Goal: Task Accomplishment & Management: Manage account settings

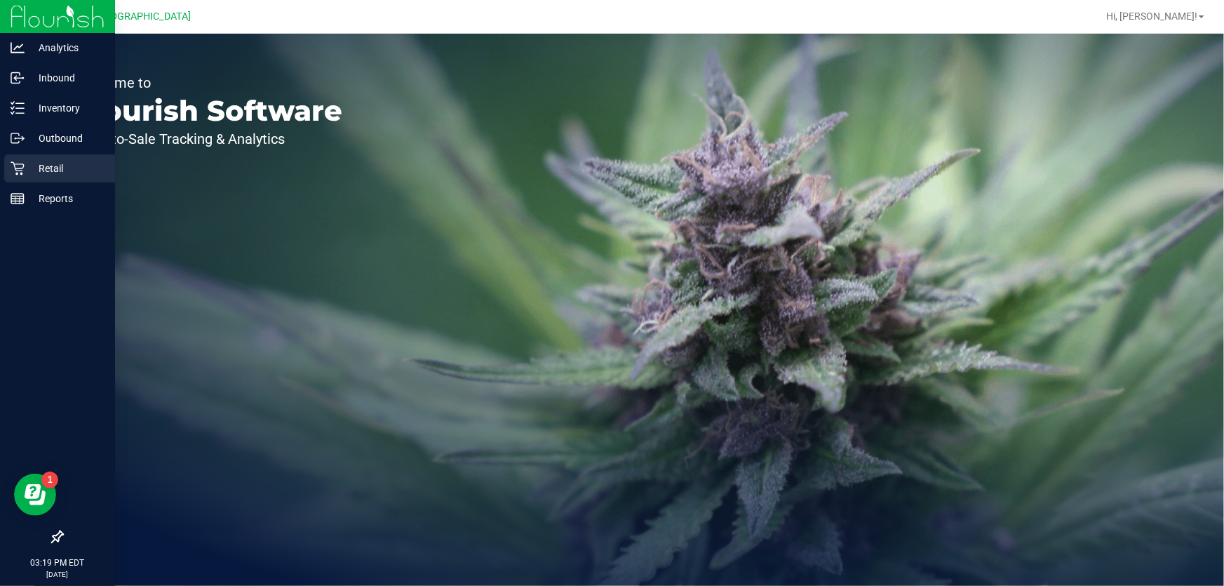
click at [43, 168] on p "Retail" at bounding box center [67, 168] width 84 height 17
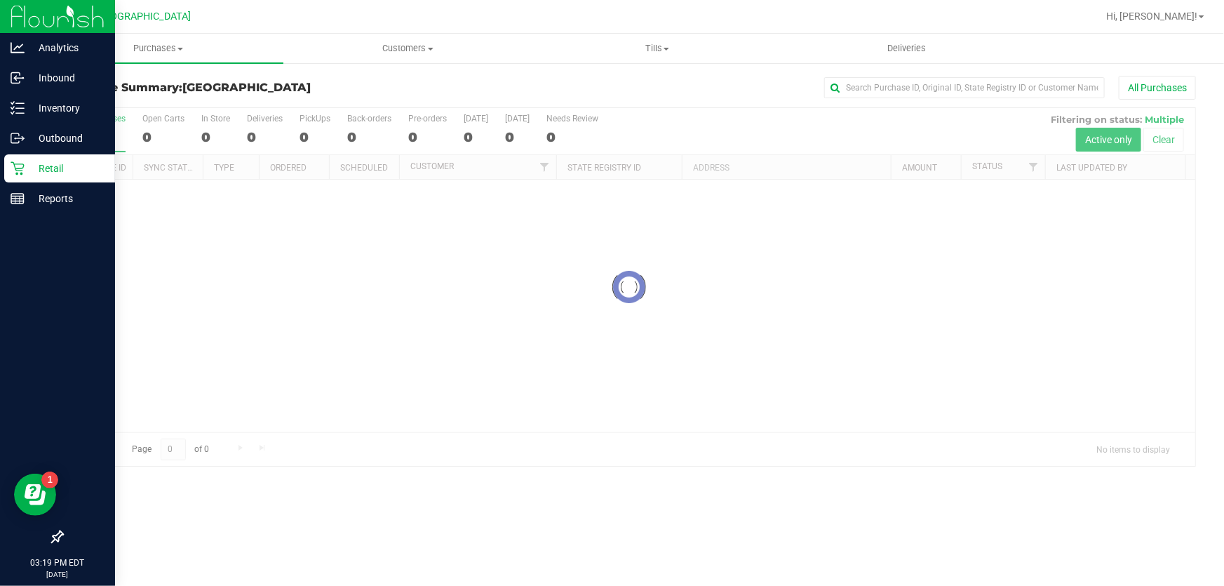
click at [48, 169] on p "Retail" at bounding box center [67, 168] width 84 height 17
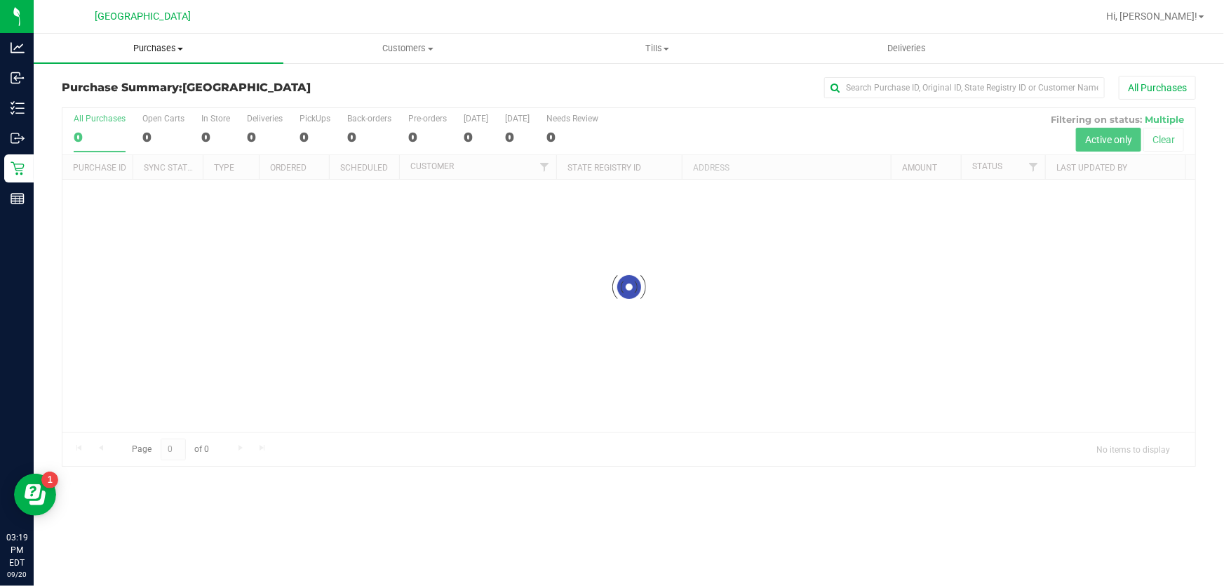
click at [180, 49] on span at bounding box center [180, 49] width 6 height 3
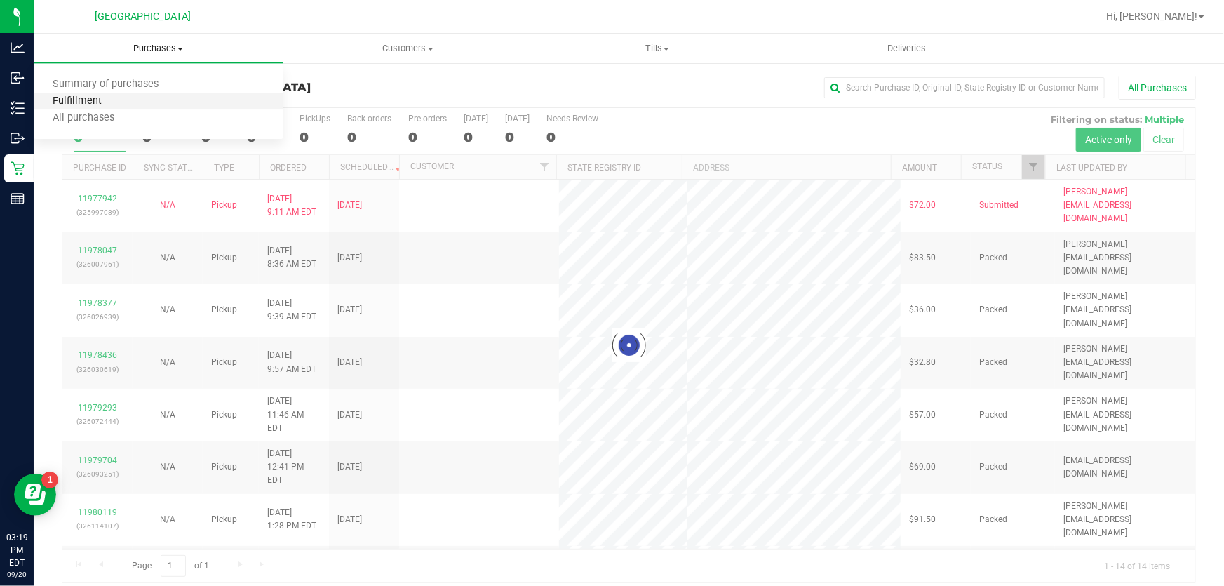
click at [59, 98] on span "Fulfillment" at bounding box center [77, 101] width 87 height 12
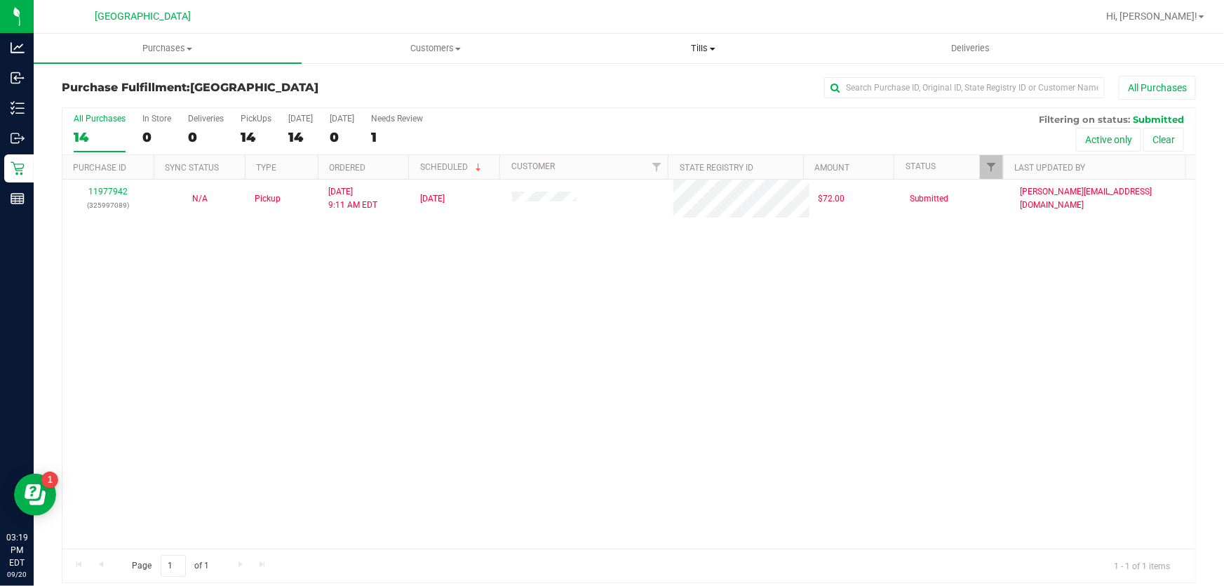
click at [709, 46] on span "Tills" at bounding box center [703, 48] width 267 height 13
click at [647, 79] on span "Manage tills" at bounding box center [617, 85] width 95 height 12
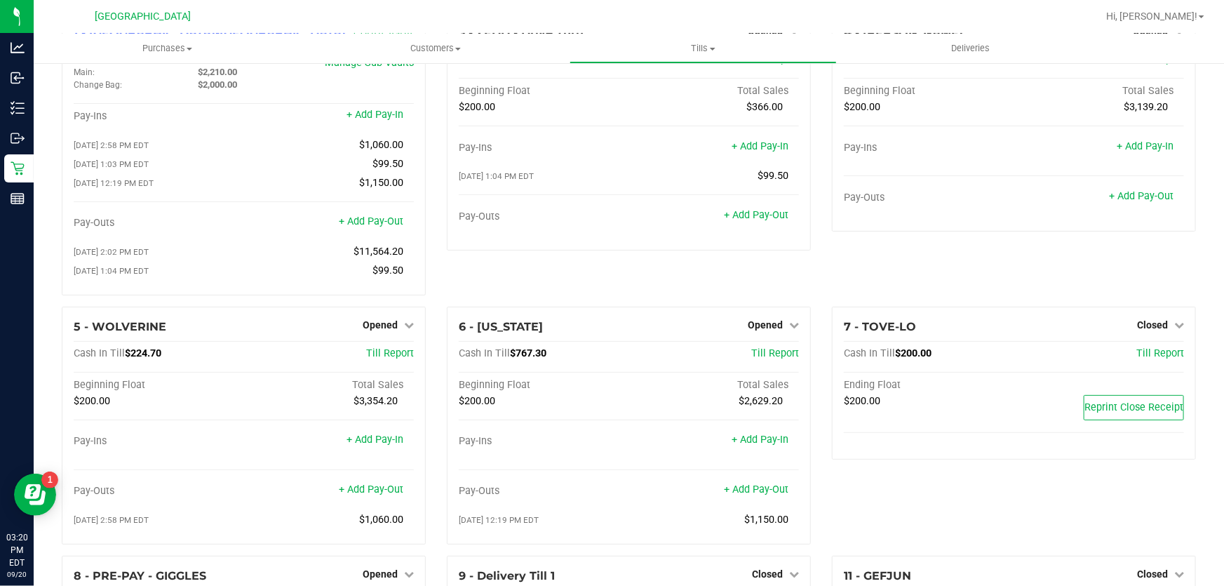
scroll to position [300, 0]
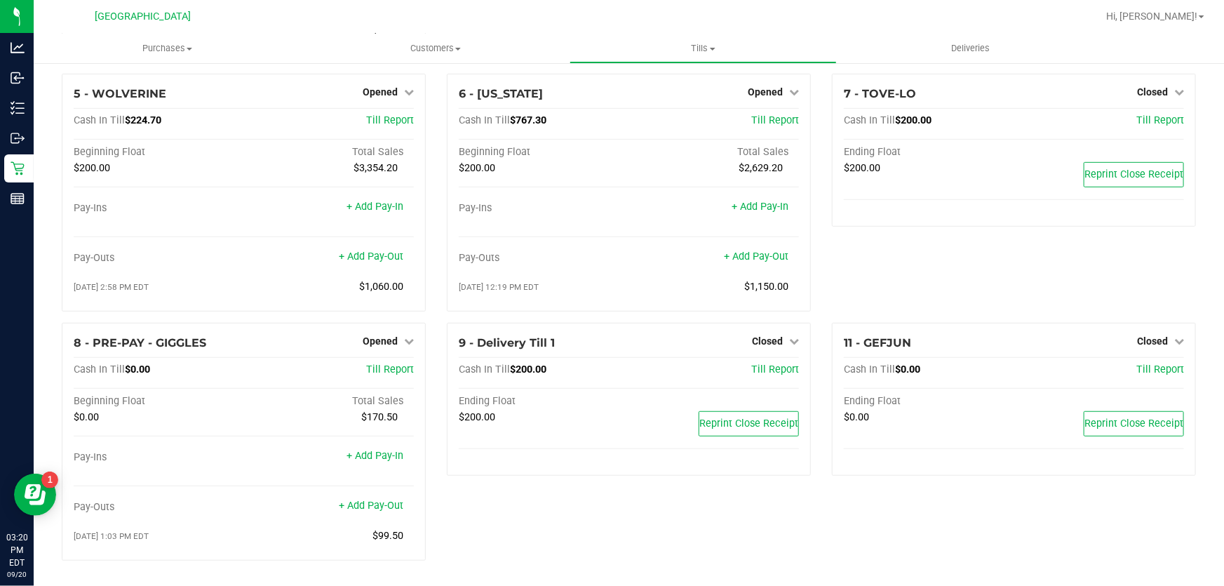
click at [424, 404] on div "8 - PRE-PAY - GIGGLES Opened Close Till Cash In Till $0.00 Till Report Beginnin…" at bounding box center [243, 447] width 385 height 249
click at [429, 408] on div "8 - PRE-PAY - GIGGLES Opened Close Till Cash In Till $0.00 Till Report Beginnin…" at bounding box center [243, 447] width 385 height 249
click at [163, 51] on span "Purchases" at bounding box center [168, 48] width 268 height 13
click at [82, 100] on span "Fulfillment" at bounding box center [77, 101] width 87 height 12
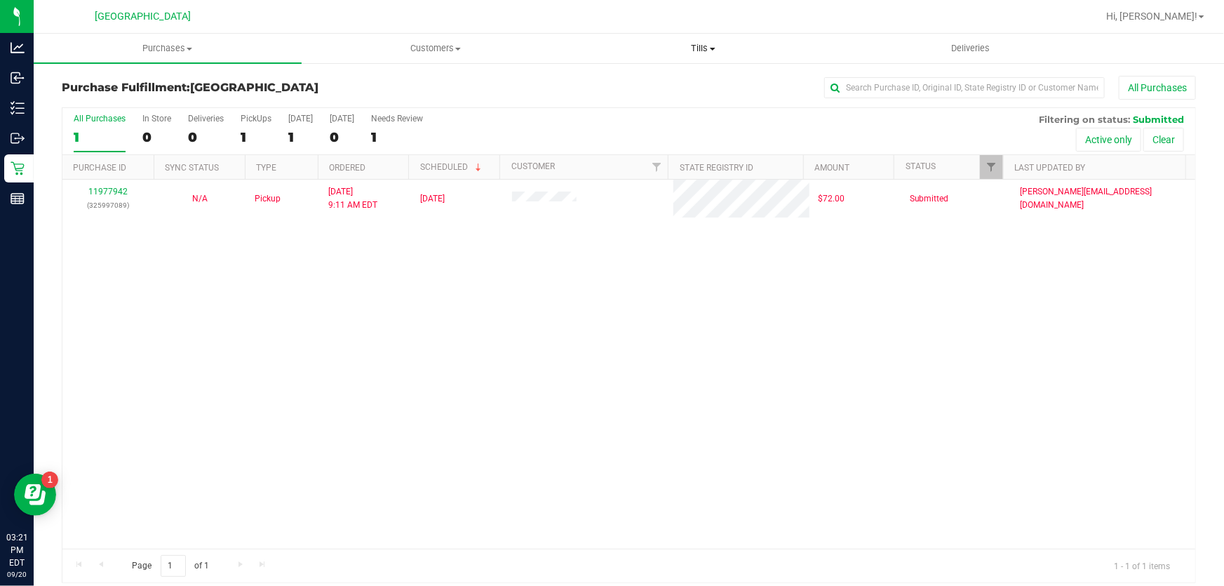
click at [672, 39] on uib-tab-heading "Tills Manage tills Reconcile e-payments" at bounding box center [703, 48] width 267 height 28
click at [654, 80] on span "Manage tills" at bounding box center [617, 85] width 95 height 12
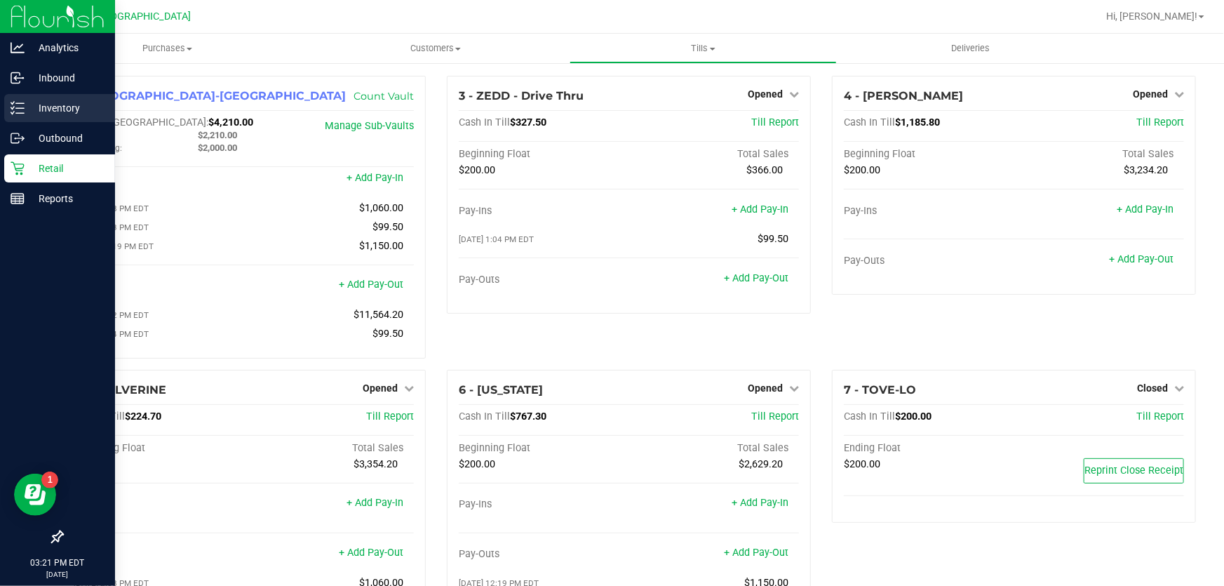
click at [46, 107] on p "Inventory" at bounding box center [67, 108] width 84 height 17
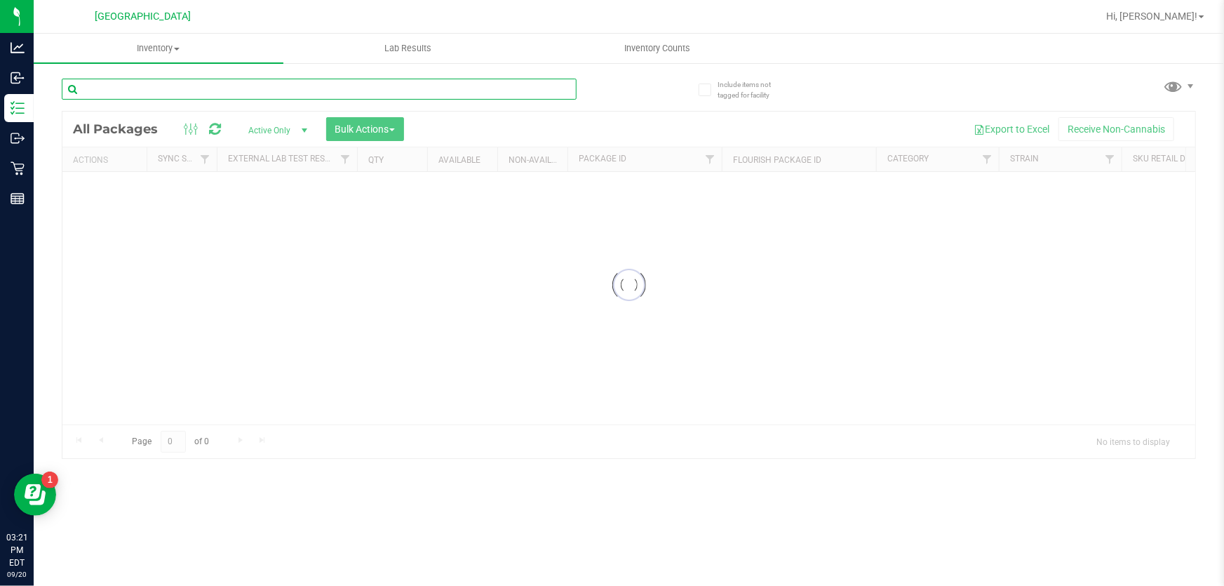
click at [176, 91] on input "text" at bounding box center [319, 89] width 515 height 21
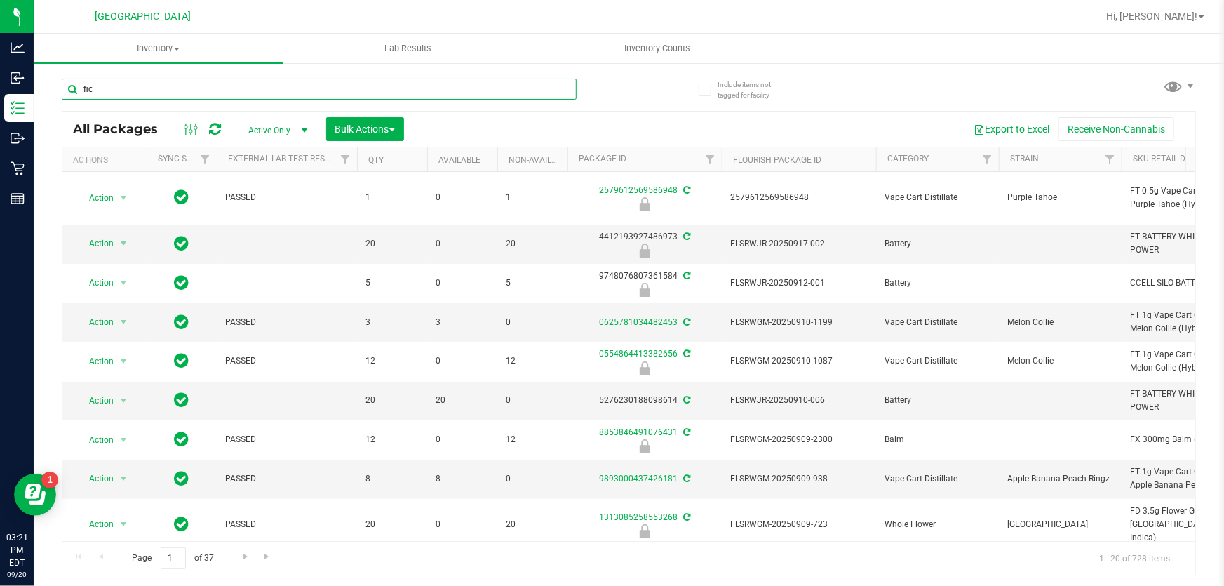
type input "fic"
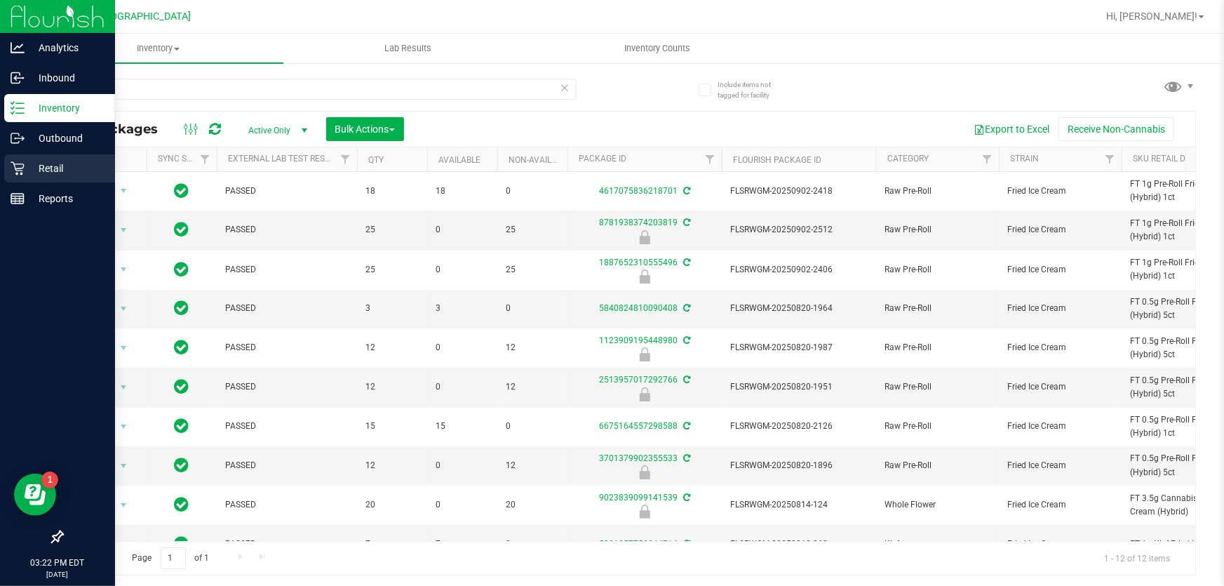
click at [47, 175] on p "Retail" at bounding box center [67, 168] width 84 height 17
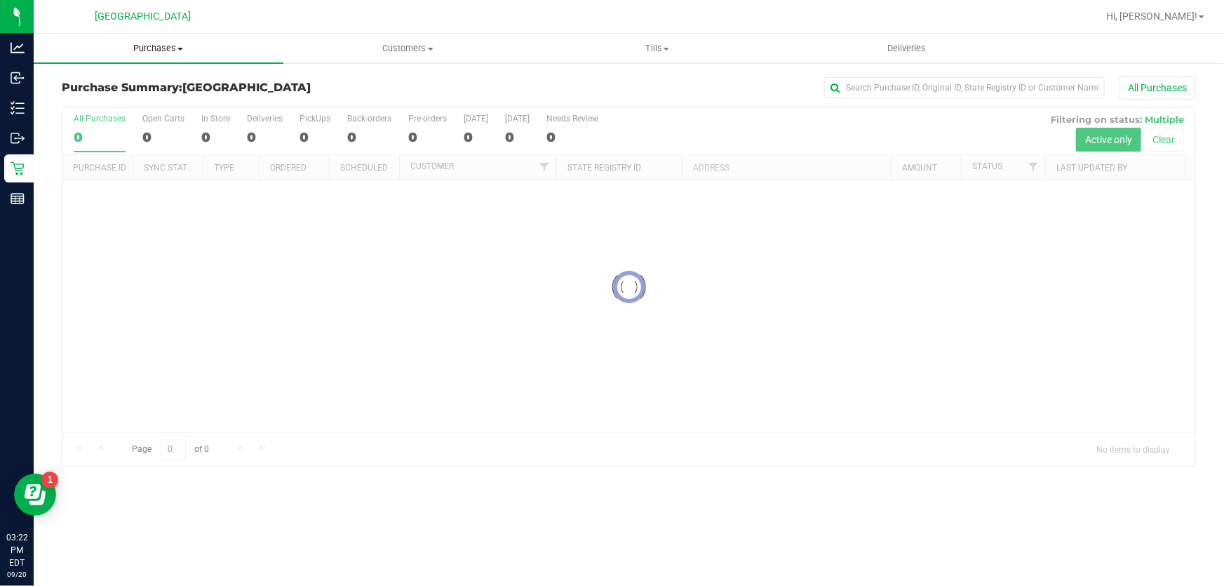
click at [175, 51] on span "Purchases" at bounding box center [159, 48] width 250 height 13
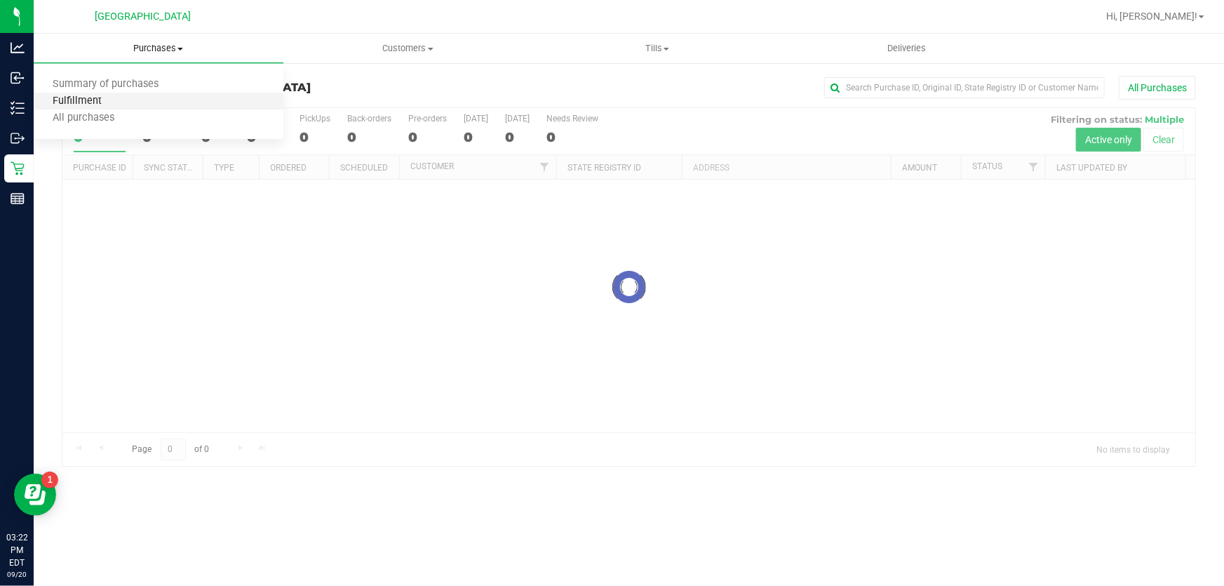
click at [73, 97] on span "Fulfillment" at bounding box center [77, 101] width 87 height 12
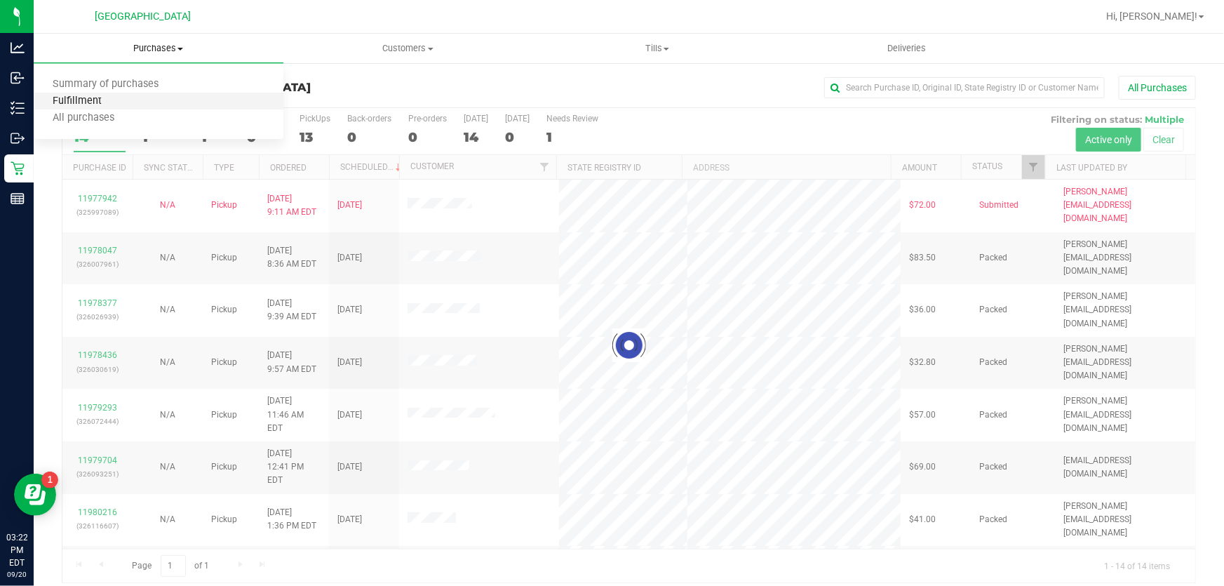
click at [73, 97] on span "Fulfillment" at bounding box center [77, 101] width 87 height 12
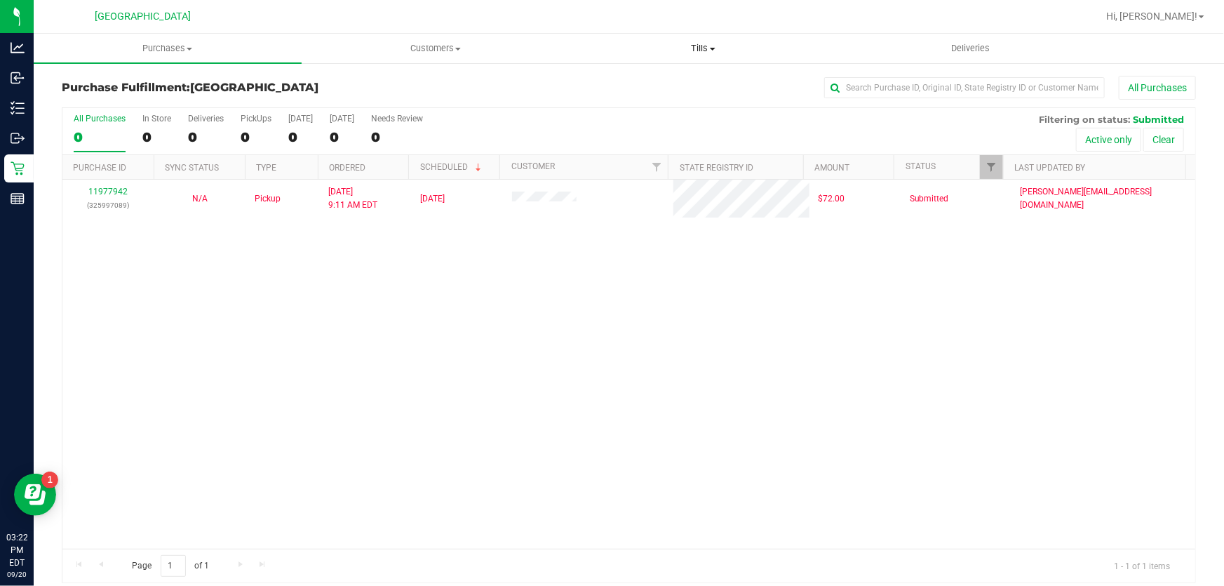
click at [701, 52] on span "Tills" at bounding box center [703, 48] width 267 height 13
click at [640, 81] on span "Manage tills" at bounding box center [617, 85] width 95 height 12
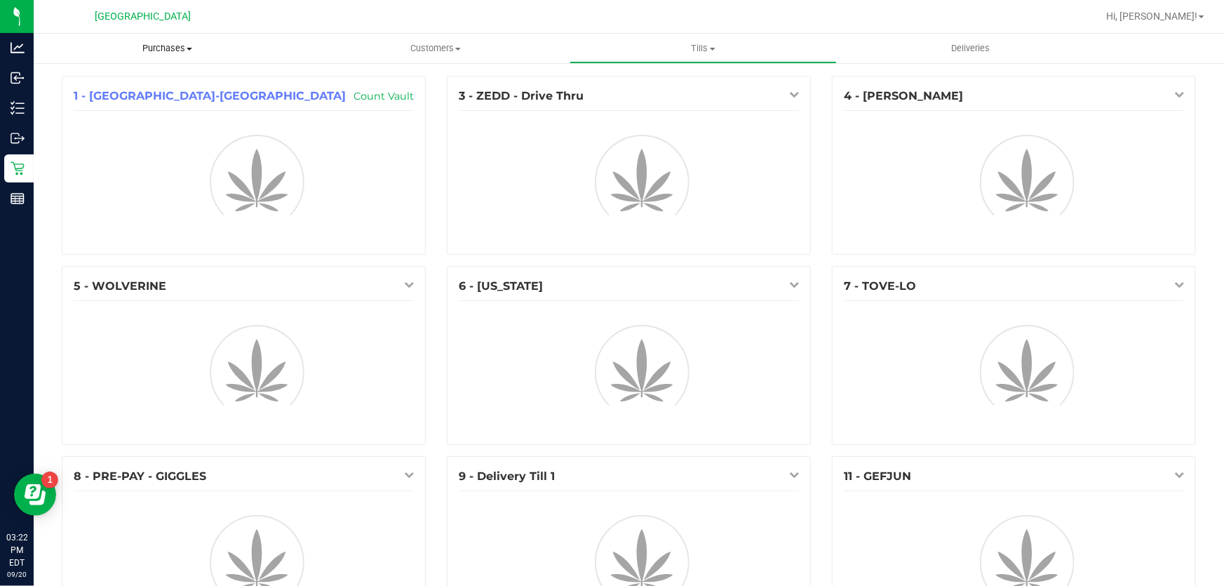
click at [168, 45] on span "Purchases" at bounding box center [168, 48] width 268 height 13
click at [86, 108] on li "Fulfillment" at bounding box center [168, 101] width 268 height 17
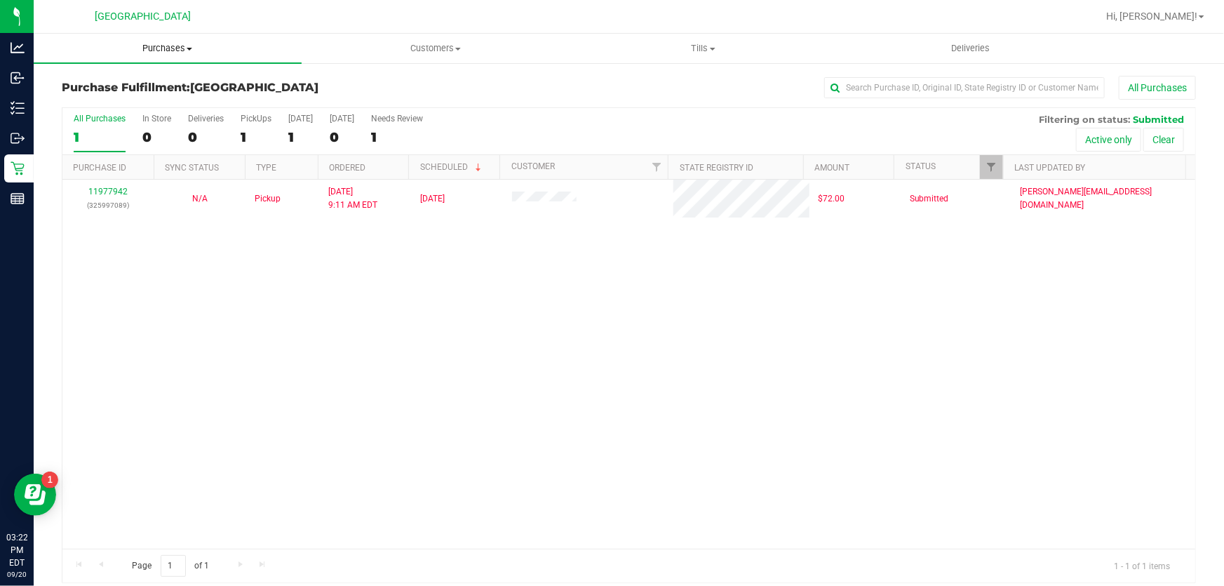
click at [170, 53] on span "Purchases" at bounding box center [168, 48] width 268 height 13
click at [109, 98] on span "Fulfillment" at bounding box center [77, 101] width 87 height 12
click at [155, 42] on span "Purchases" at bounding box center [168, 48] width 268 height 13
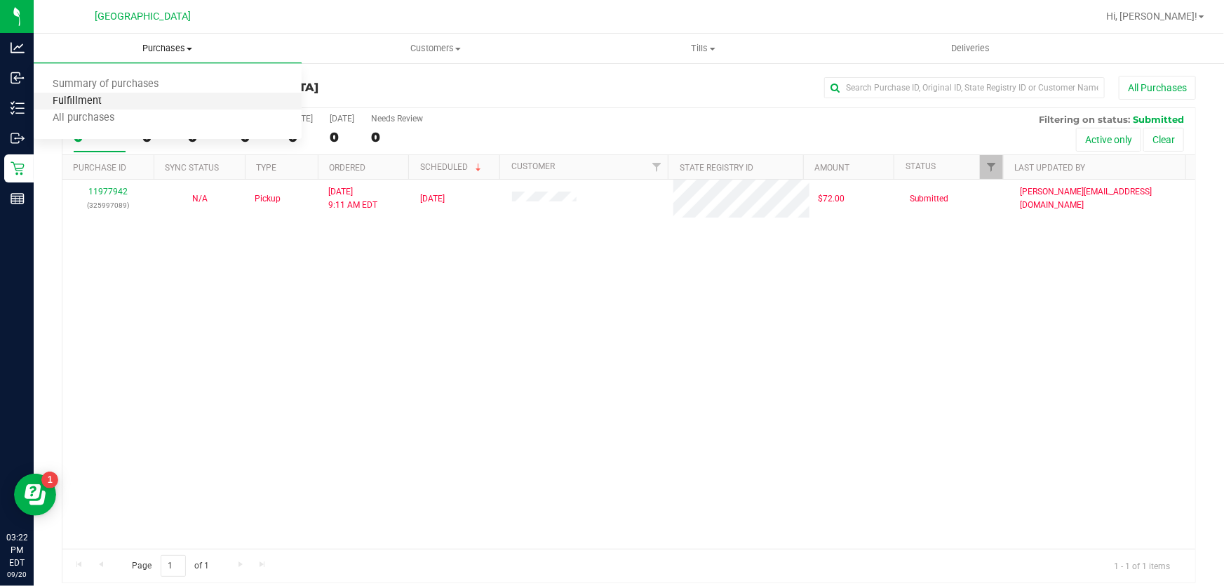
click at [89, 95] on span "Fulfillment" at bounding box center [77, 101] width 87 height 12
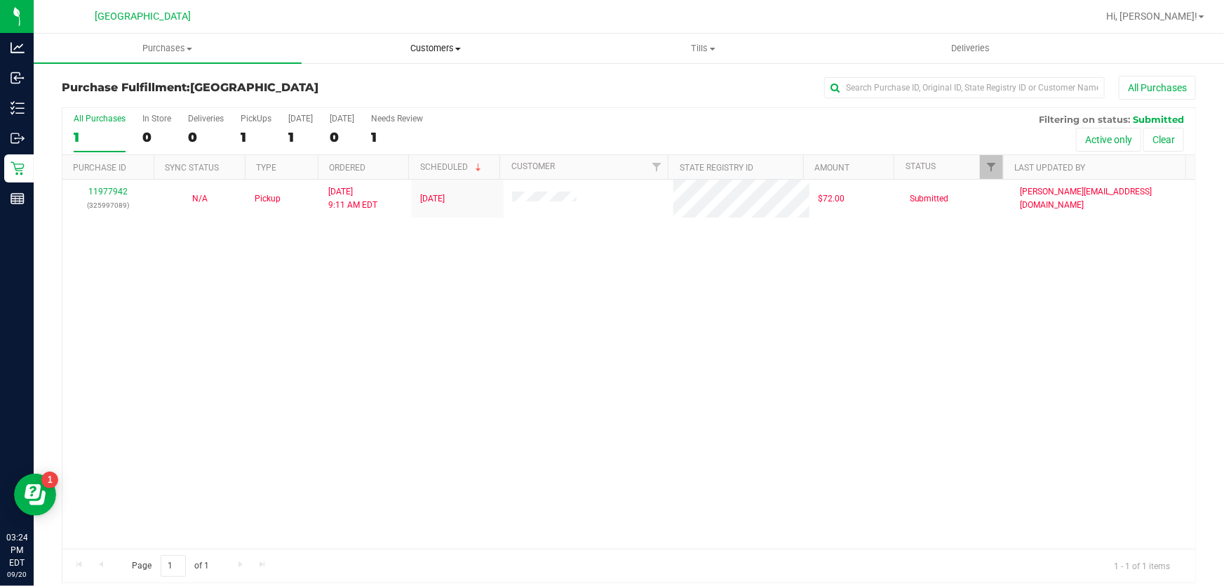
click at [453, 43] on span "Customers" at bounding box center [435, 48] width 267 height 13
click at [389, 77] on li "All customers" at bounding box center [436, 84] width 268 height 17
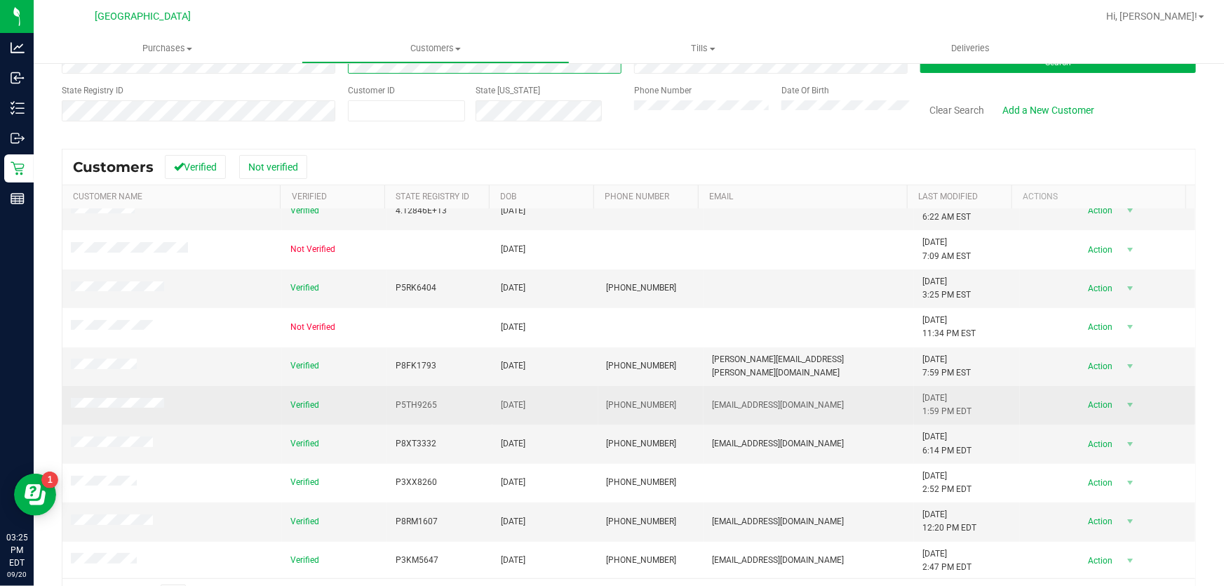
scroll to position [145, 0]
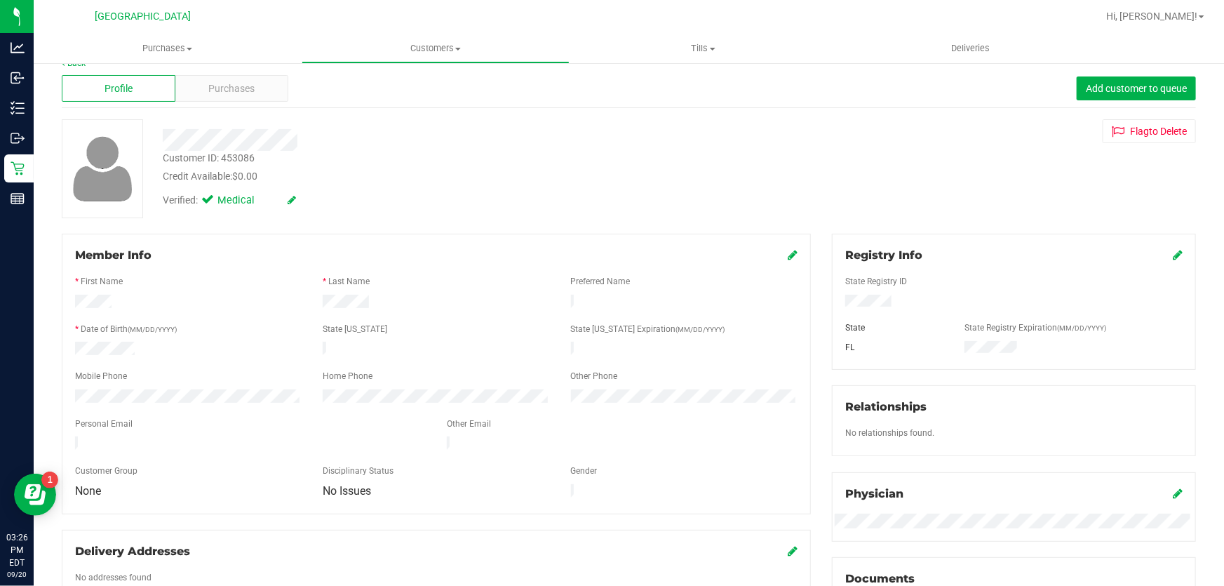
scroll to position [18, 0]
click at [239, 90] on span "Purchases" at bounding box center [232, 90] width 46 height 15
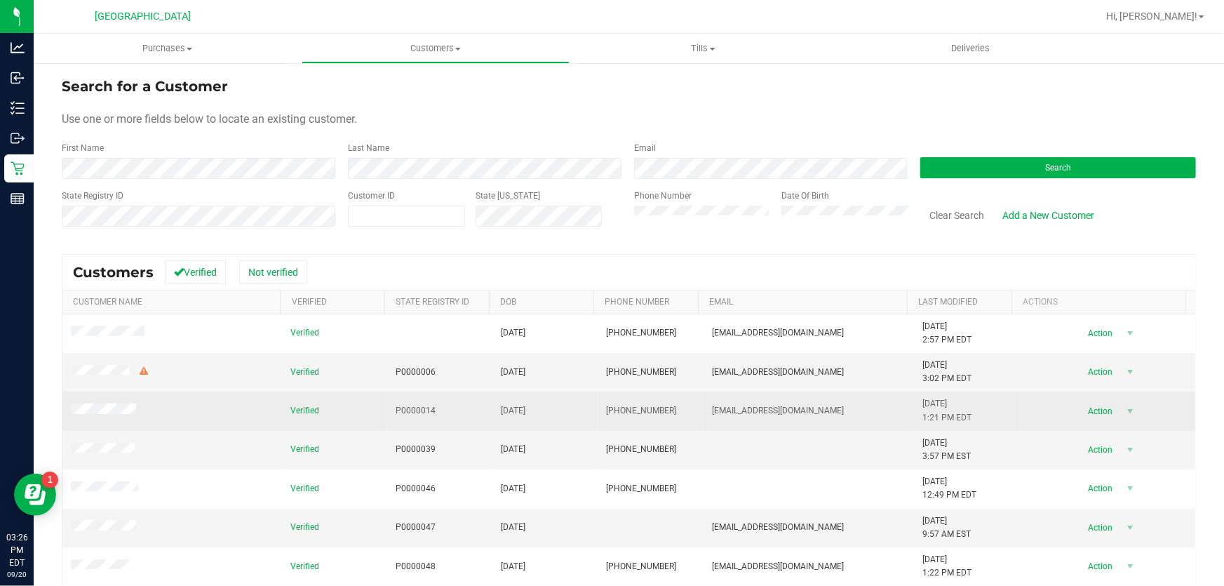
scroll to position [406, 0]
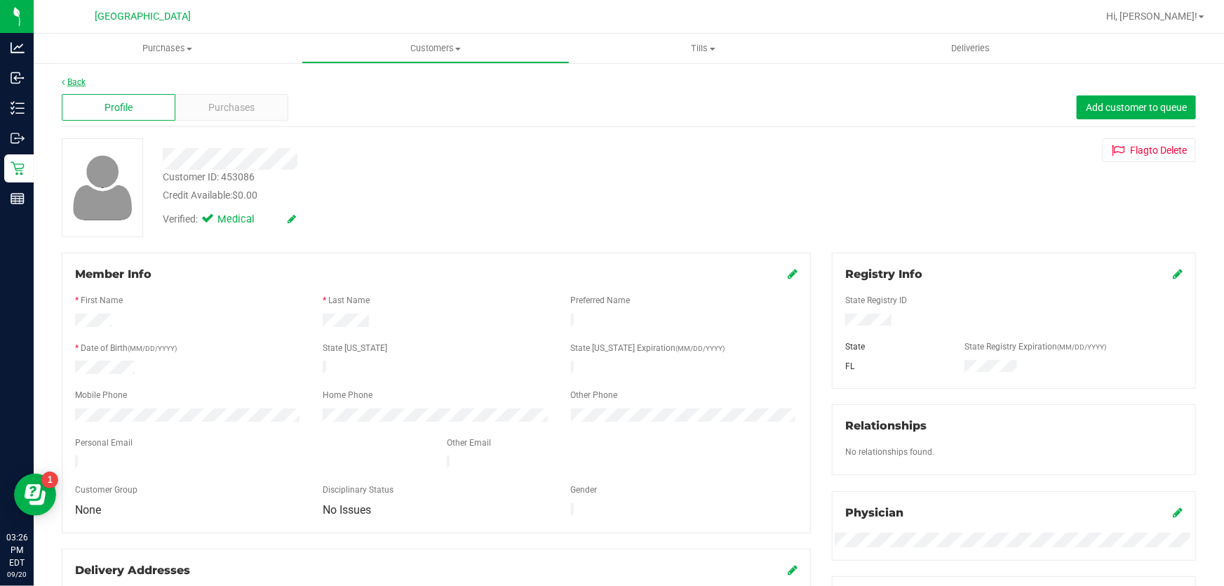
click at [81, 83] on link "Back" at bounding box center [74, 82] width 24 height 10
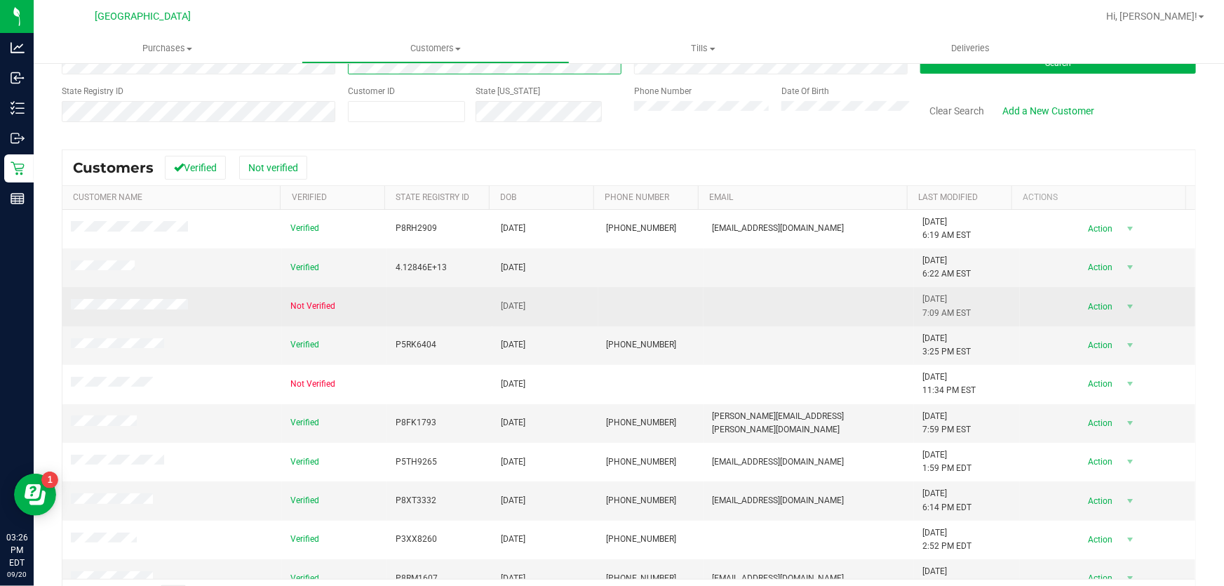
scroll to position [81, 0]
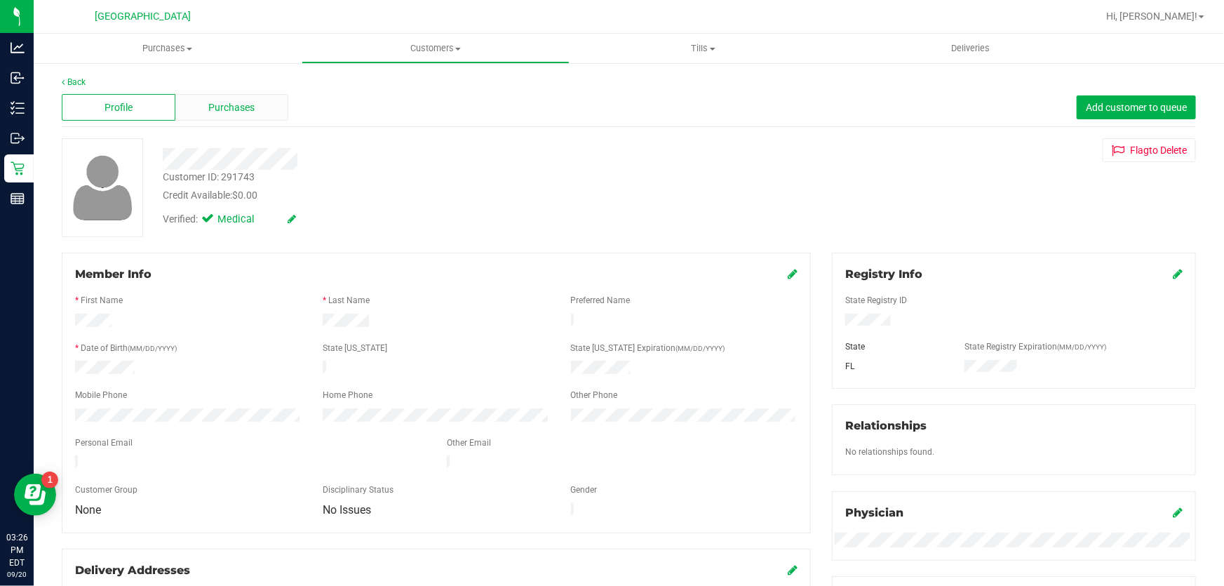
click at [220, 105] on span "Purchases" at bounding box center [232, 107] width 46 height 15
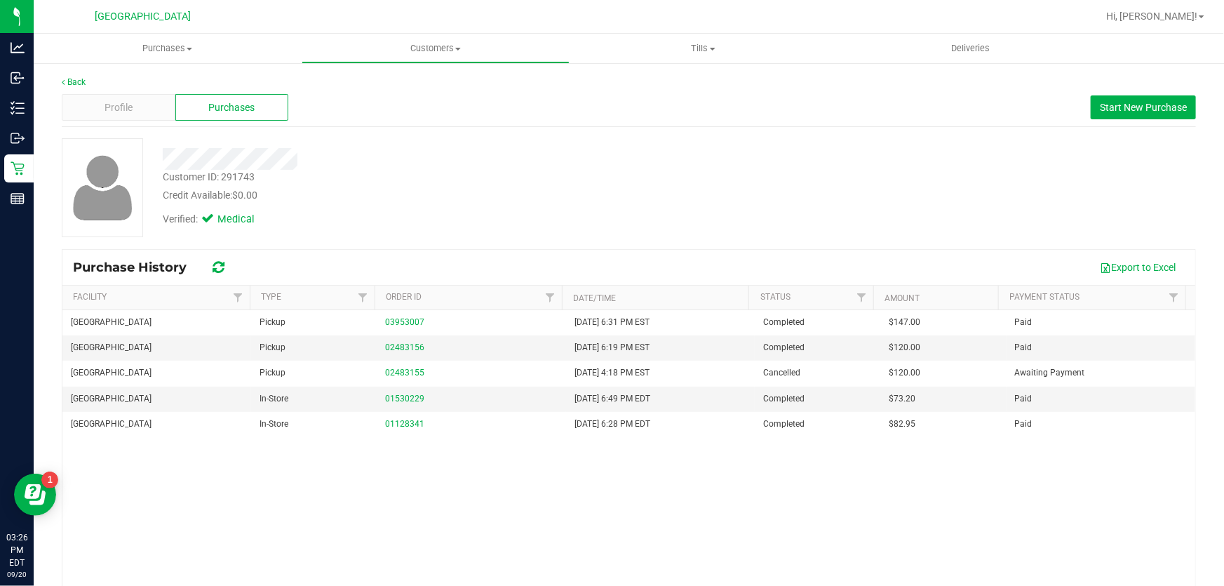
click at [76, 76] on div "Back" at bounding box center [629, 82] width 1134 height 13
click at [76, 80] on link "Back" at bounding box center [74, 82] width 24 height 10
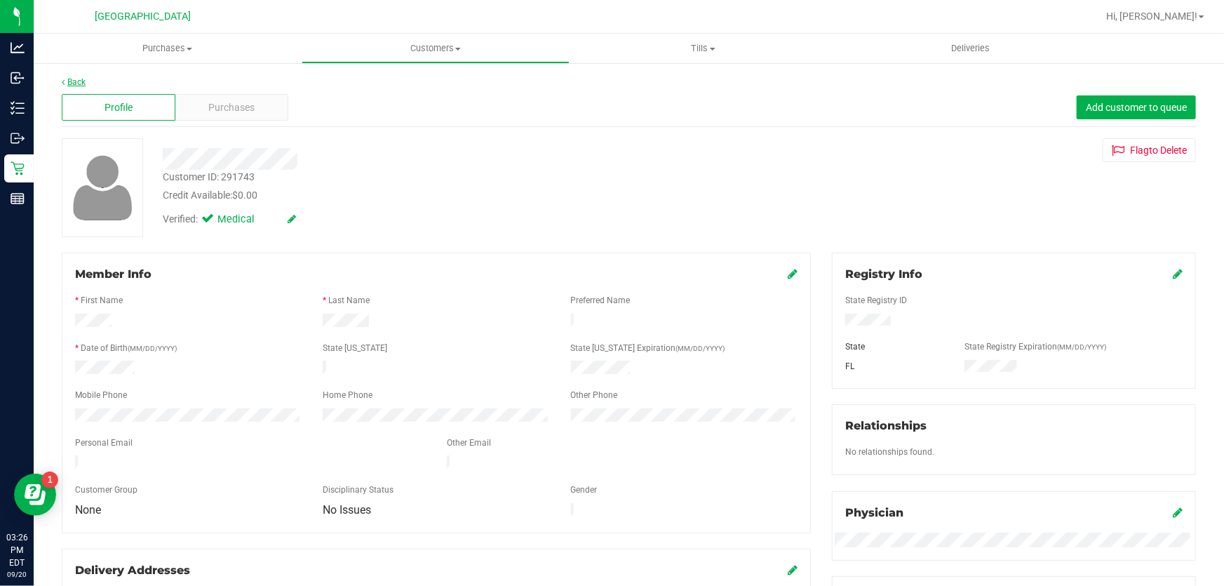
click at [79, 82] on link "Back" at bounding box center [74, 82] width 24 height 10
click at [77, 78] on link "Back" at bounding box center [74, 82] width 24 height 10
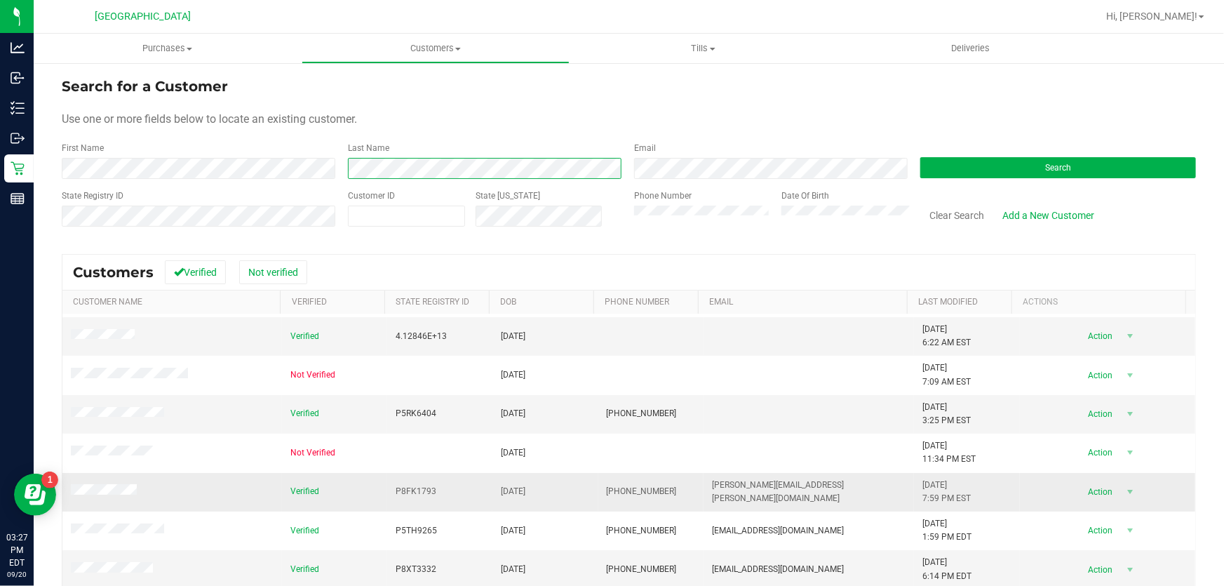
scroll to position [56, 0]
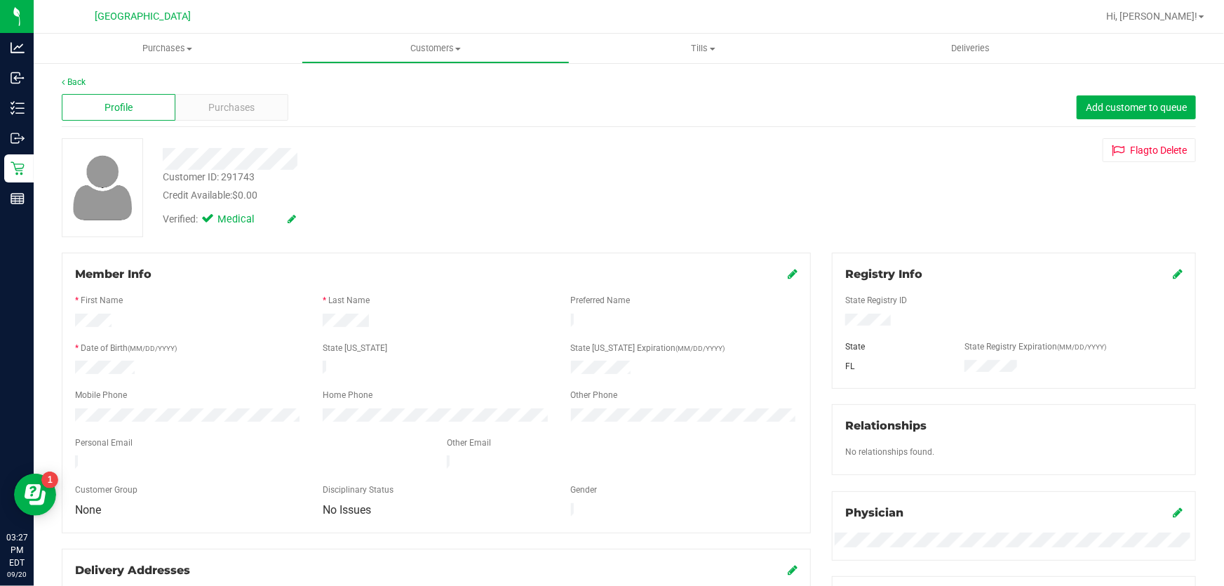
click at [236, 93] on div "Profile Purchases Add customer to queue" at bounding box center [629, 107] width 1134 height 39
click at [231, 102] on span "Purchases" at bounding box center [232, 107] width 46 height 15
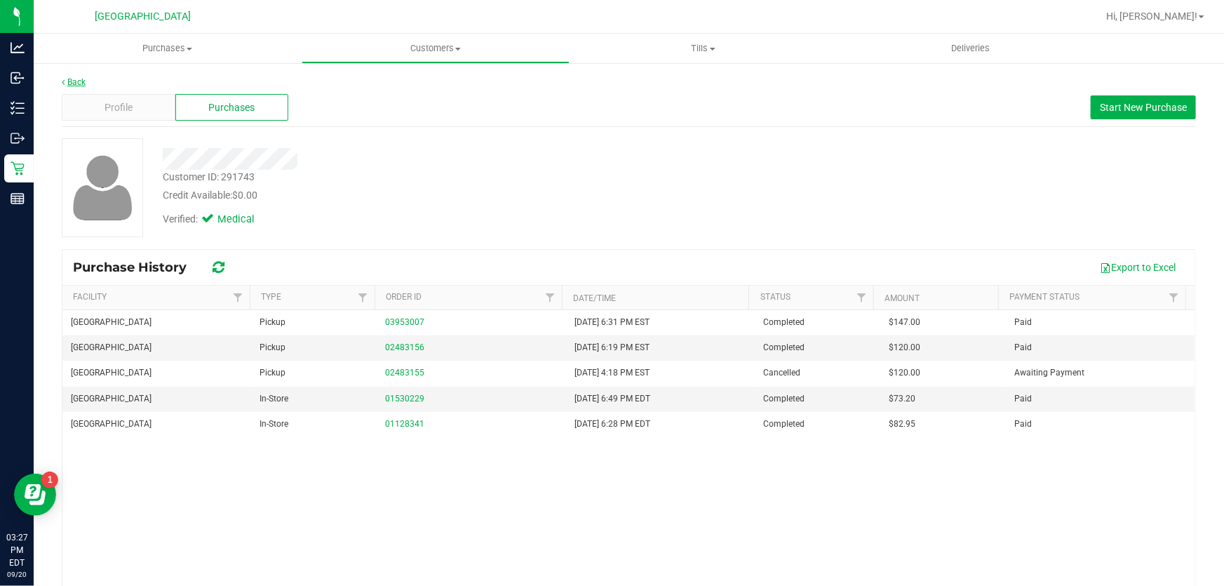
click at [76, 80] on link "Back" at bounding box center [74, 82] width 24 height 10
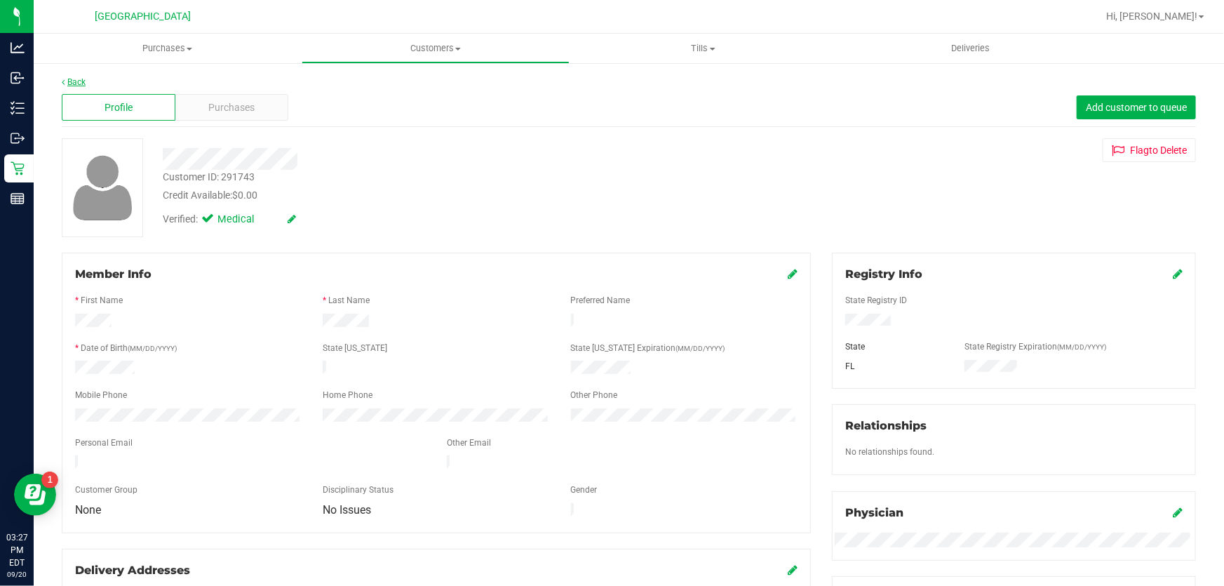
click at [76, 83] on link "Back" at bounding box center [74, 82] width 24 height 10
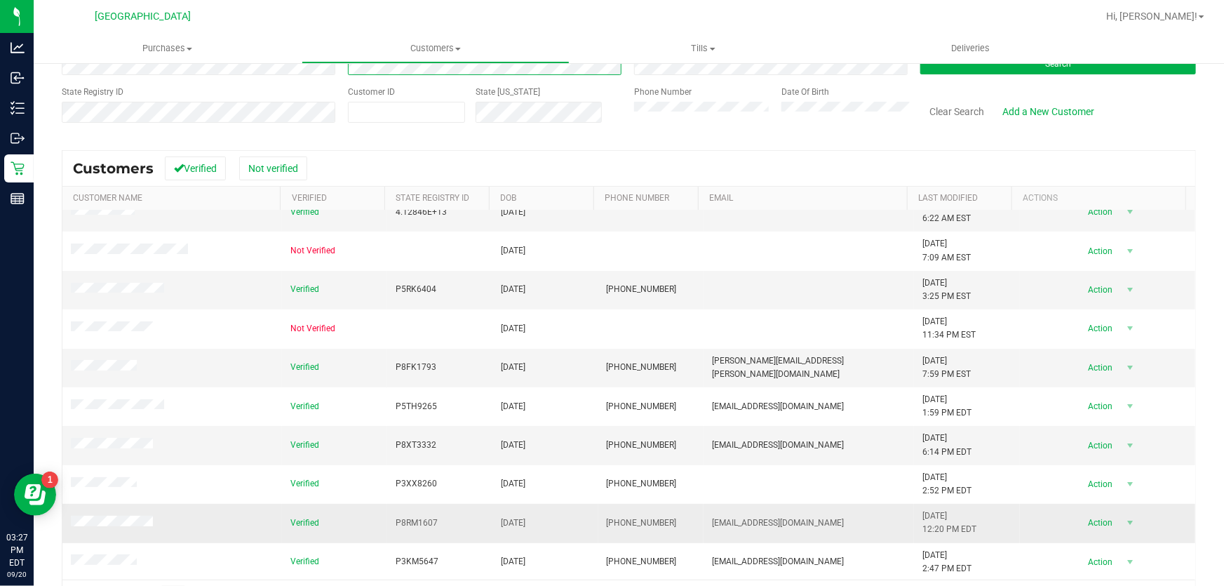
scroll to position [145, 0]
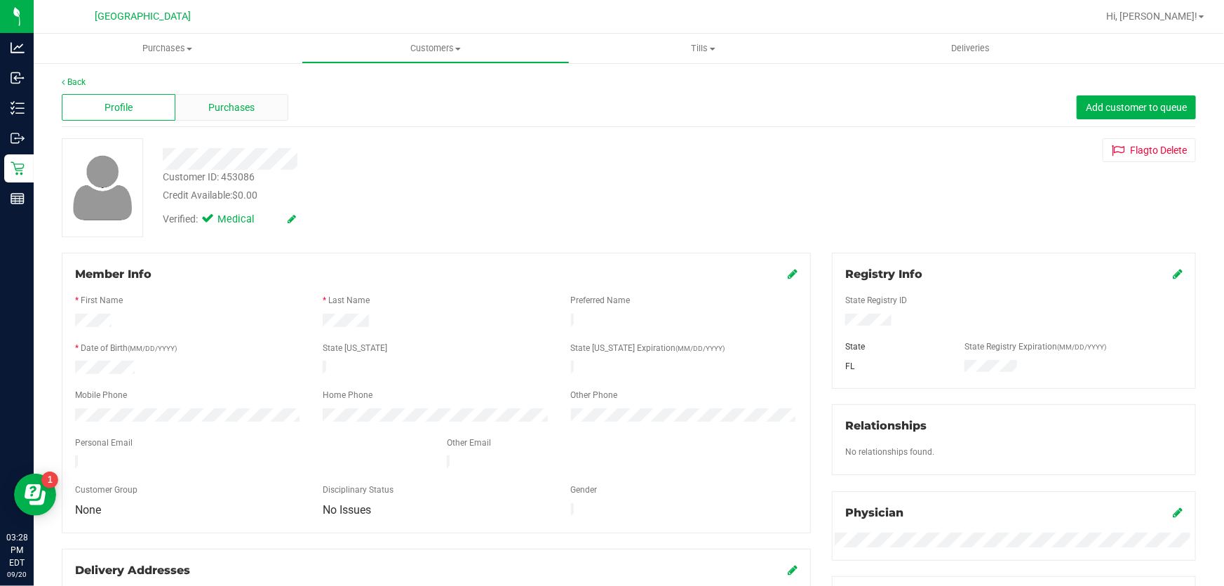
click at [213, 105] on span "Purchases" at bounding box center [232, 107] width 46 height 15
click at [65, 81] on link "Back" at bounding box center [74, 82] width 24 height 10
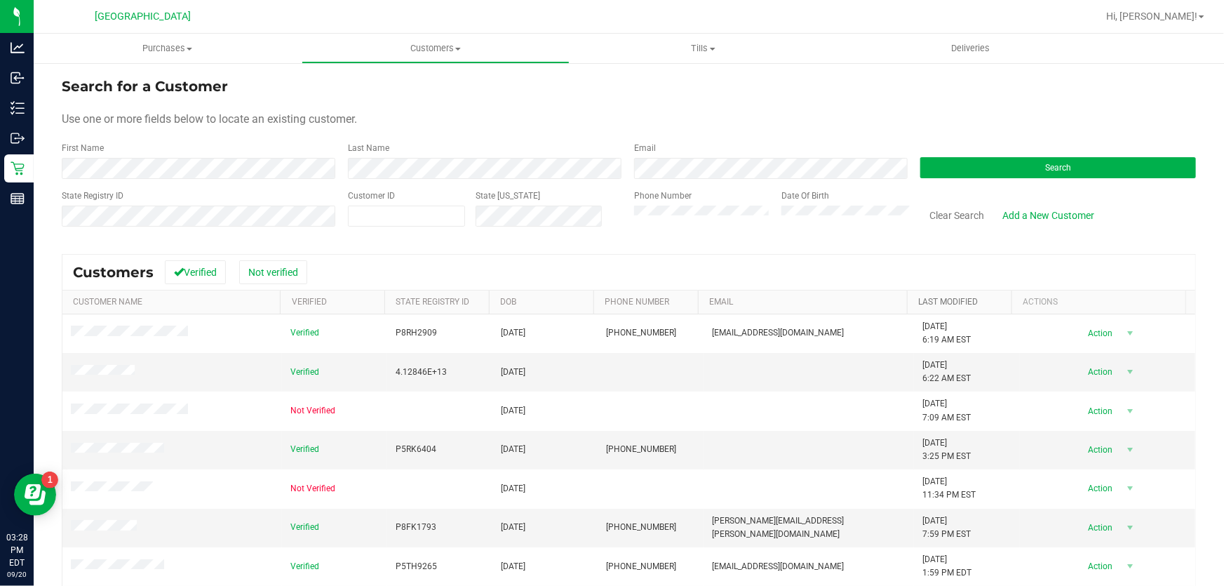
click at [948, 301] on link "Last Modified" at bounding box center [948, 302] width 60 height 10
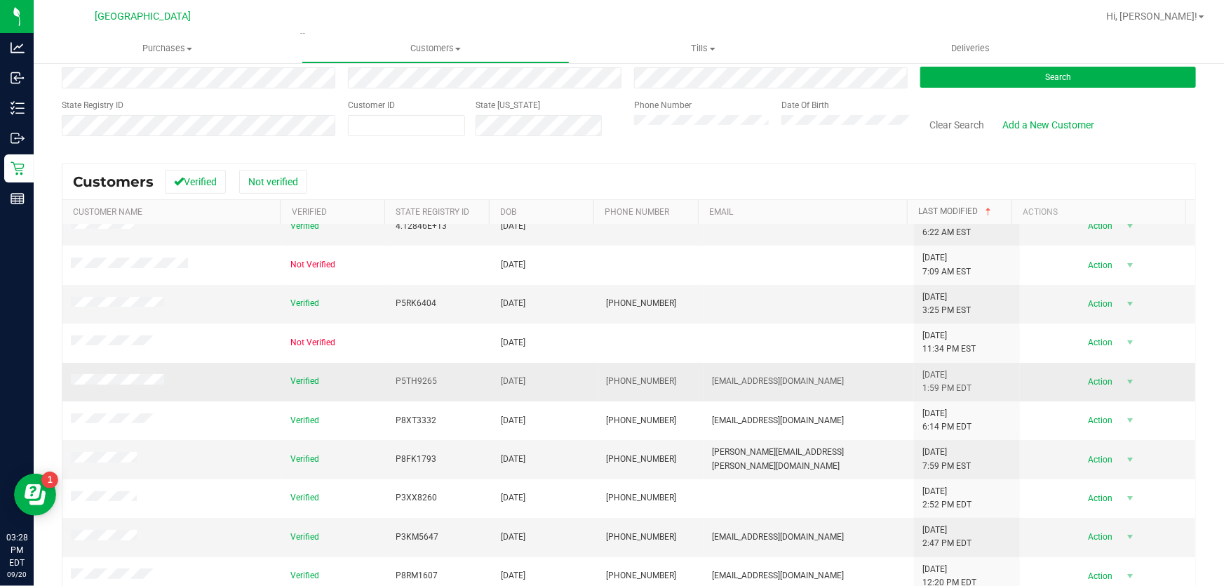
scroll to position [146, 0]
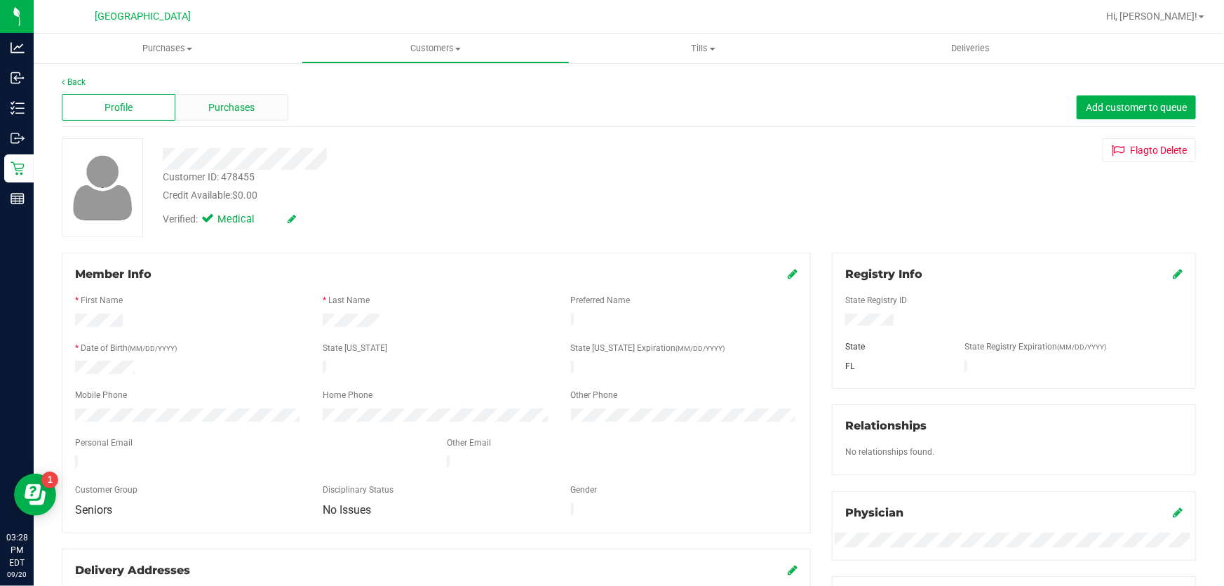
click at [226, 106] on span "Purchases" at bounding box center [232, 107] width 46 height 15
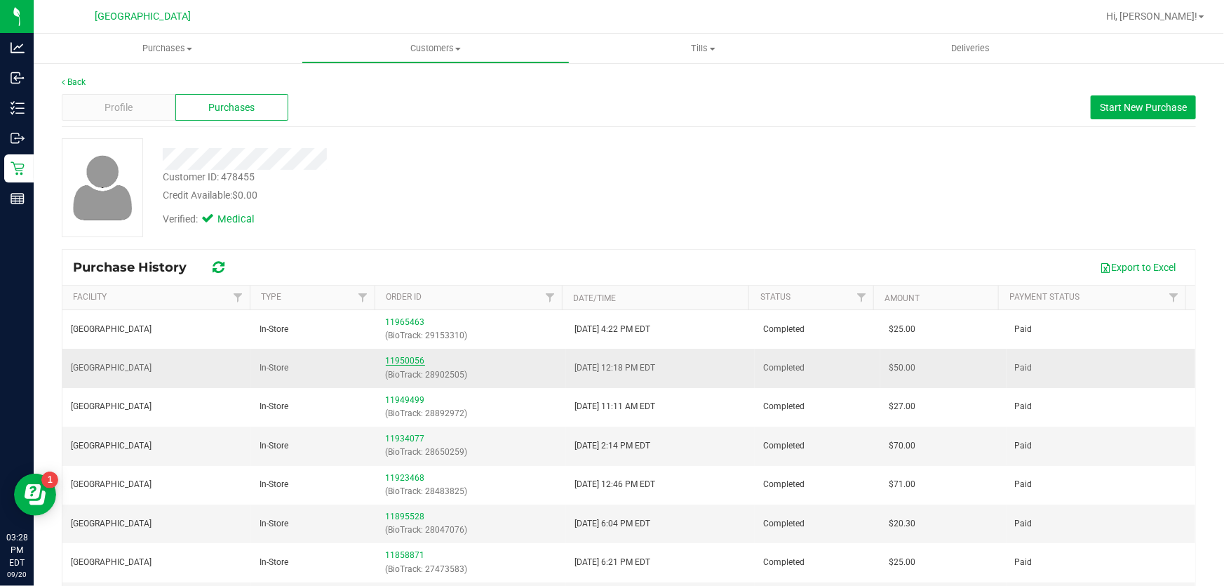
click at [399, 359] on link "11950056" at bounding box center [405, 361] width 39 height 10
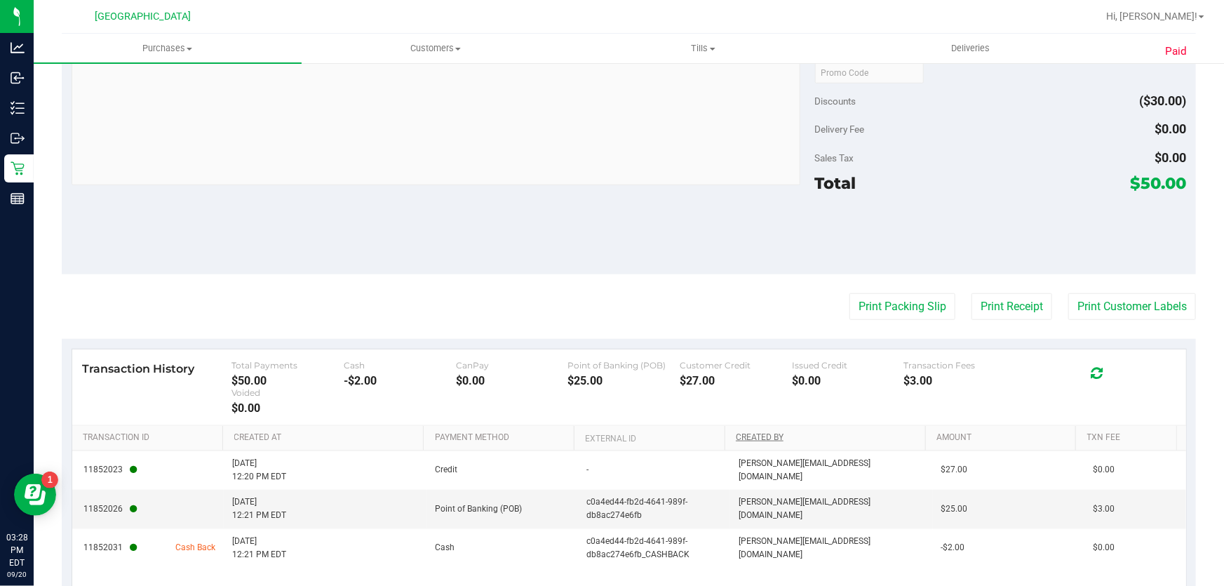
scroll to position [638, 0]
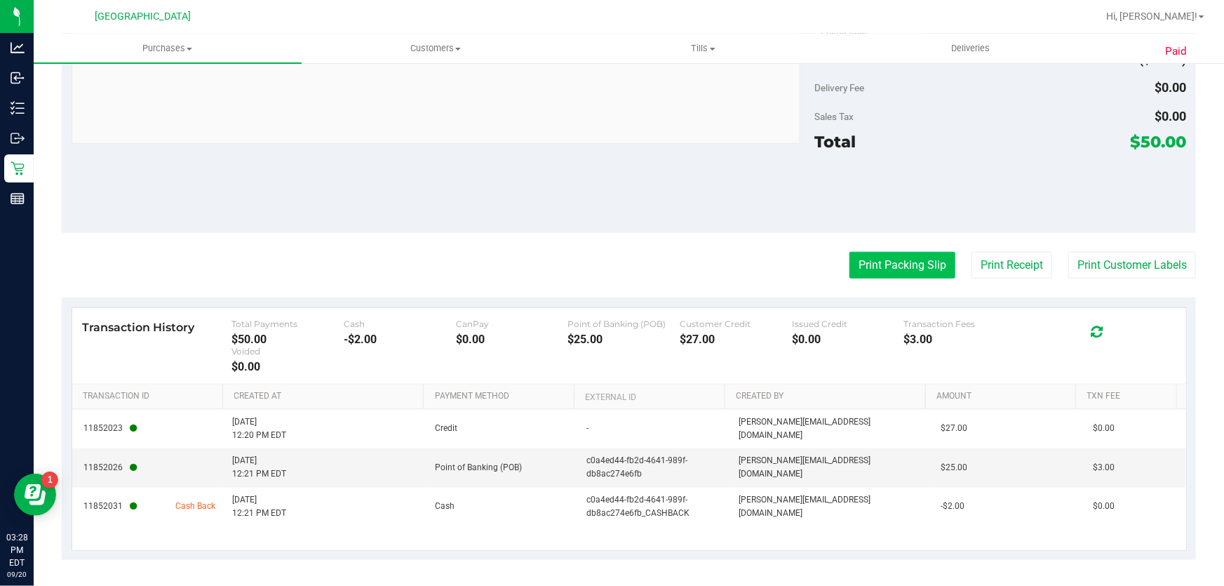
click at [892, 268] on button "Print Packing Slip" at bounding box center [902, 265] width 106 height 27
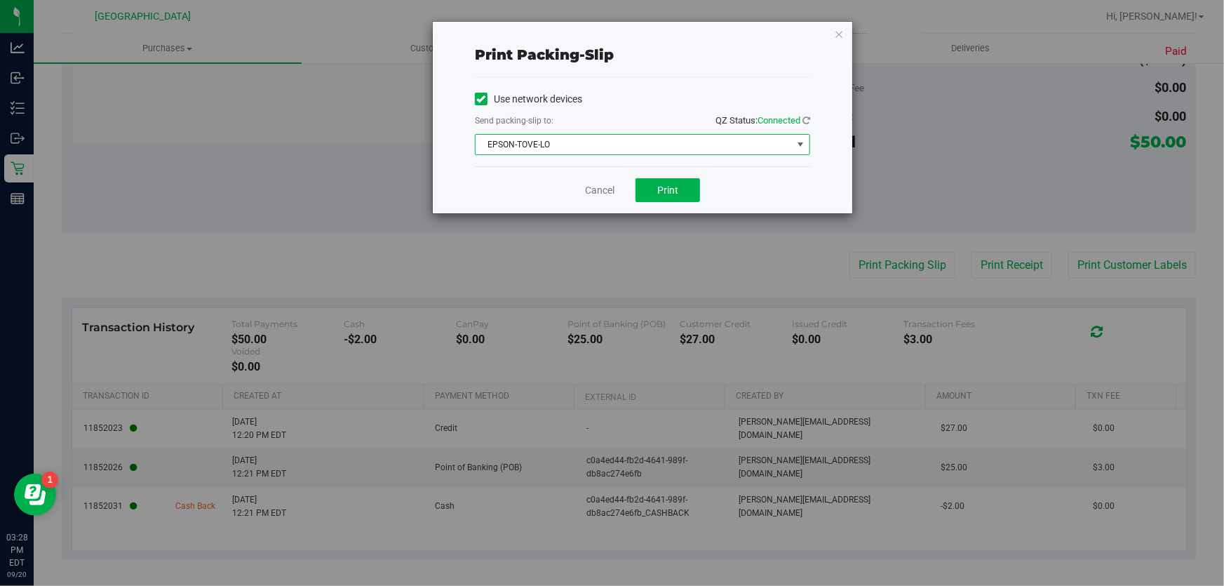
click at [637, 142] on span "EPSON-TOVE-LO" at bounding box center [634, 145] width 316 height 20
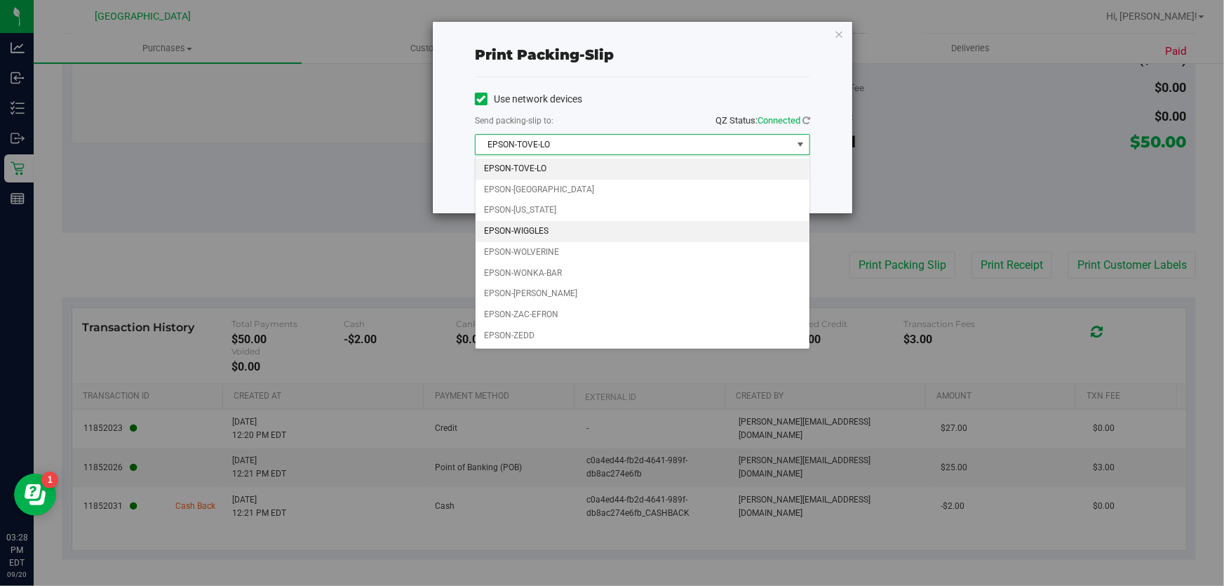
click at [561, 224] on li "EPSON-WIGGLES" at bounding box center [643, 231] width 334 height 21
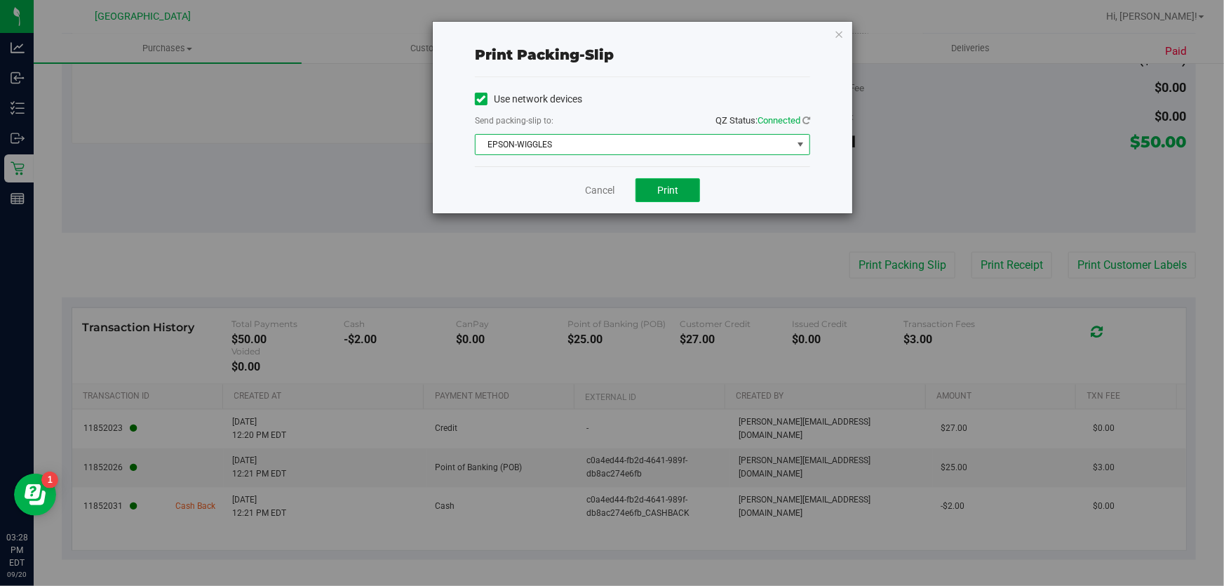
click at [669, 196] on button "Print" at bounding box center [667, 190] width 65 height 24
click at [667, 190] on span "Print" at bounding box center [667, 189] width 21 height 11
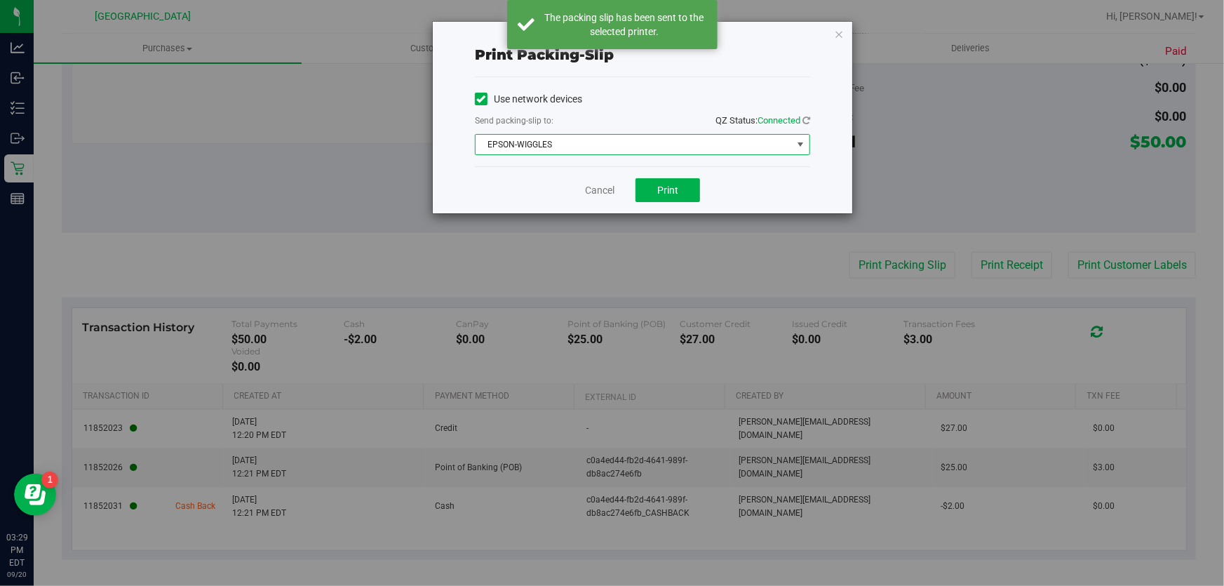
click at [631, 147] on span "EPSON-WIGGLES" at bounding box center [634, 145] width 316 height 20
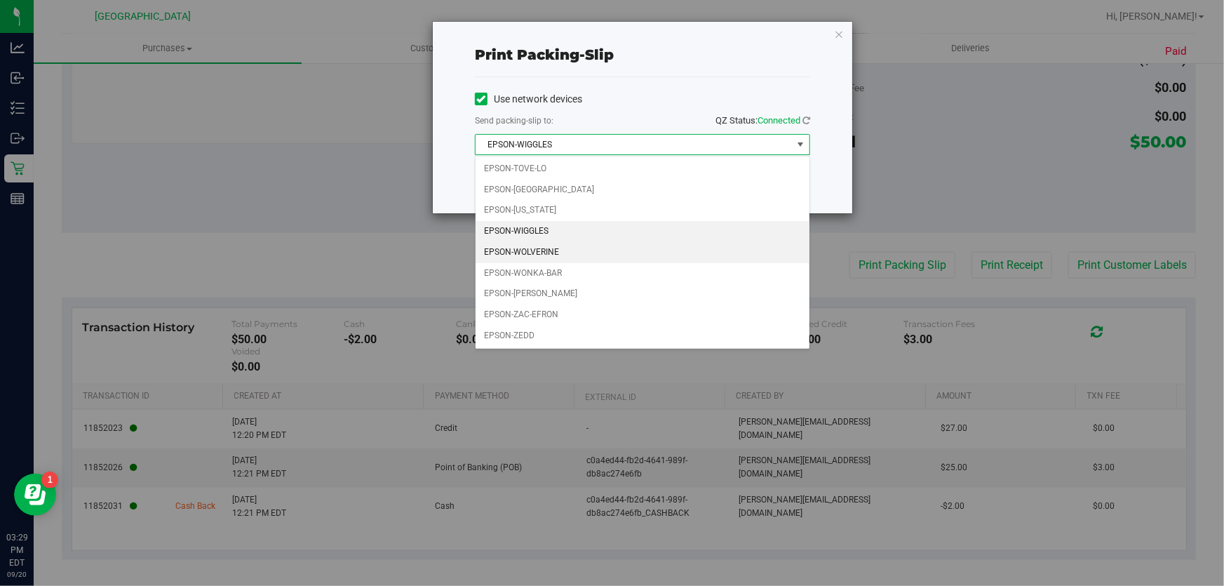
click at [574, 253] on li "EPSON-WOLVERINE" at bounding box center [643, 252] width 334 height 21
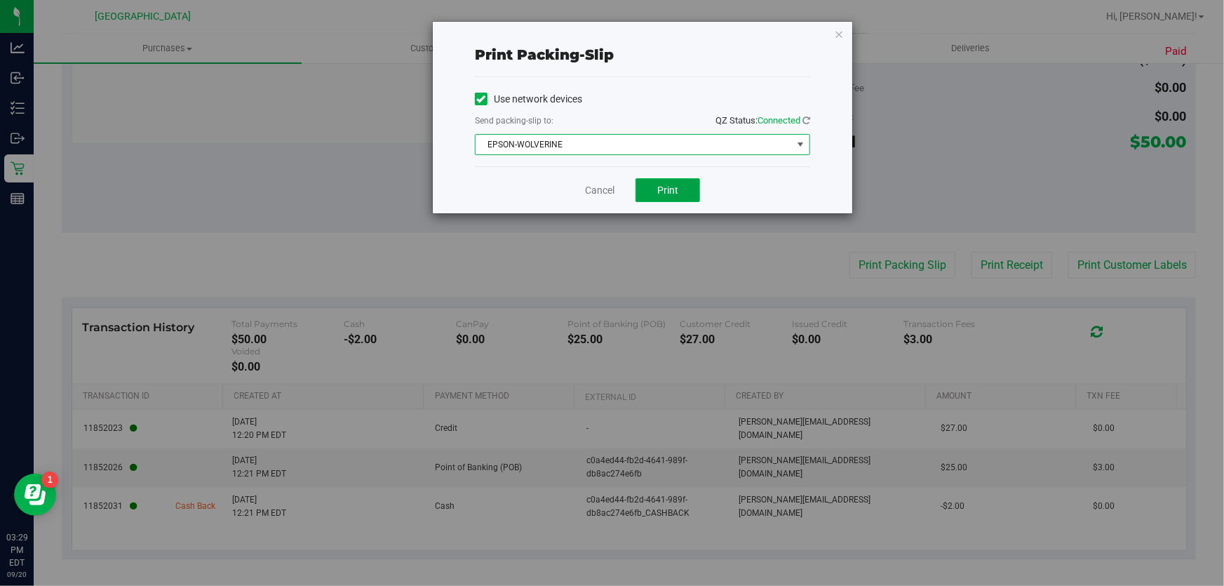
click at [673, 188] on span "Print" at bounding box center [667, 189] width 21 height 11
click at [841, 32] on icon "button" at bounding box center [839, 33] width 10 height 17
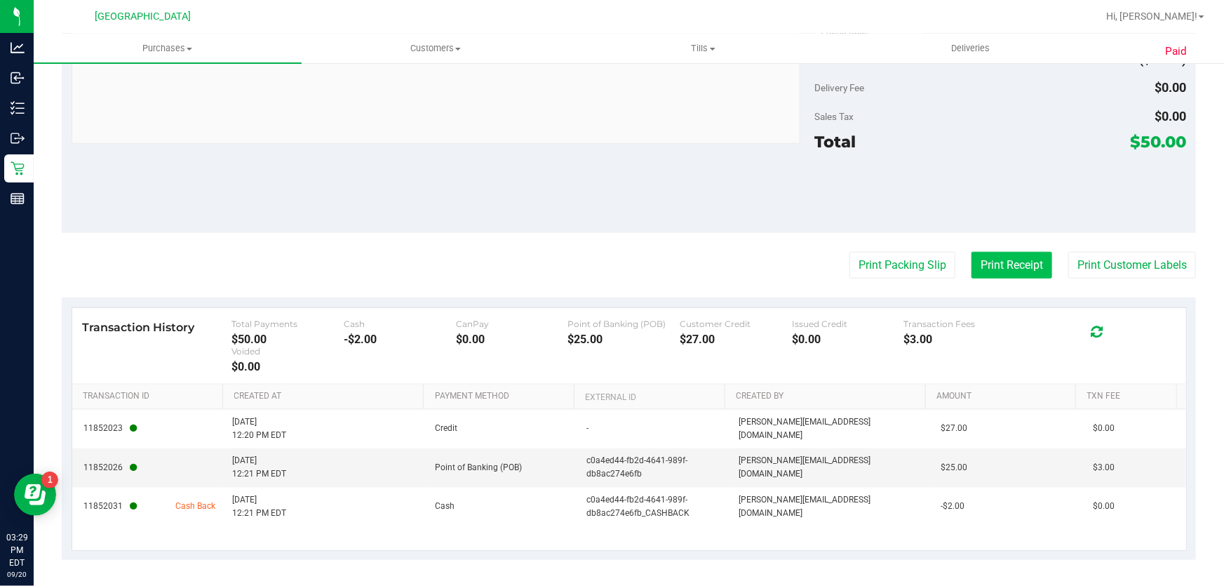
click at [1016, 262] on button "Print Receipt" at bounding box center [1011, 265] width 81 height 27
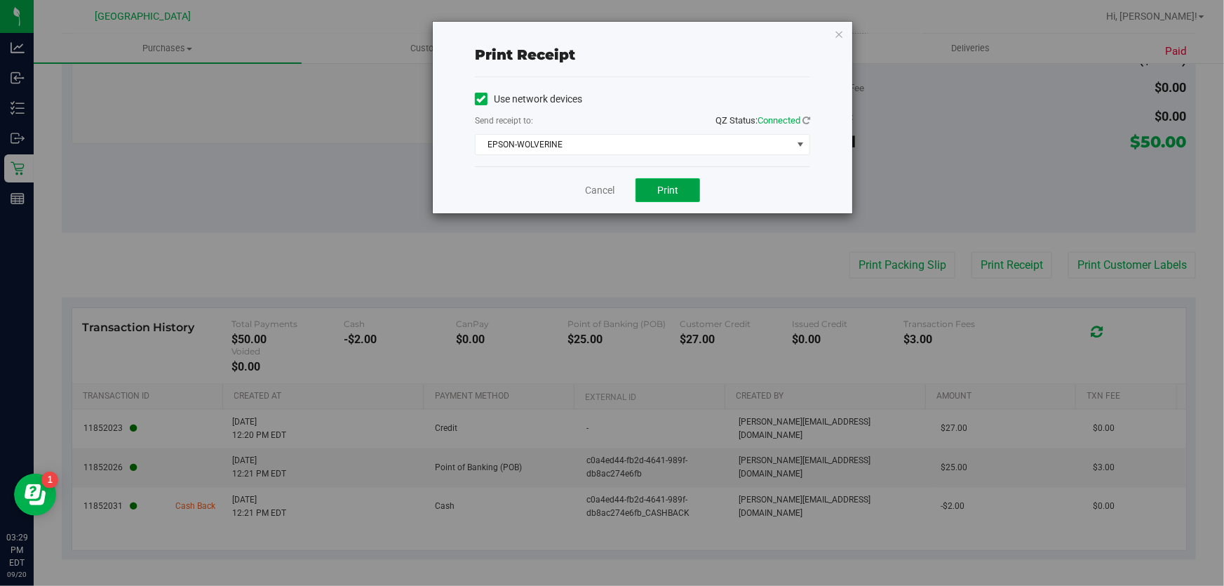
click at [681, 186] on button "Print" at bounding box center [667, 190] width 65 height 24
click at [842, 35] on icon "button" at bounding box center [839, 33] width 10 height 17
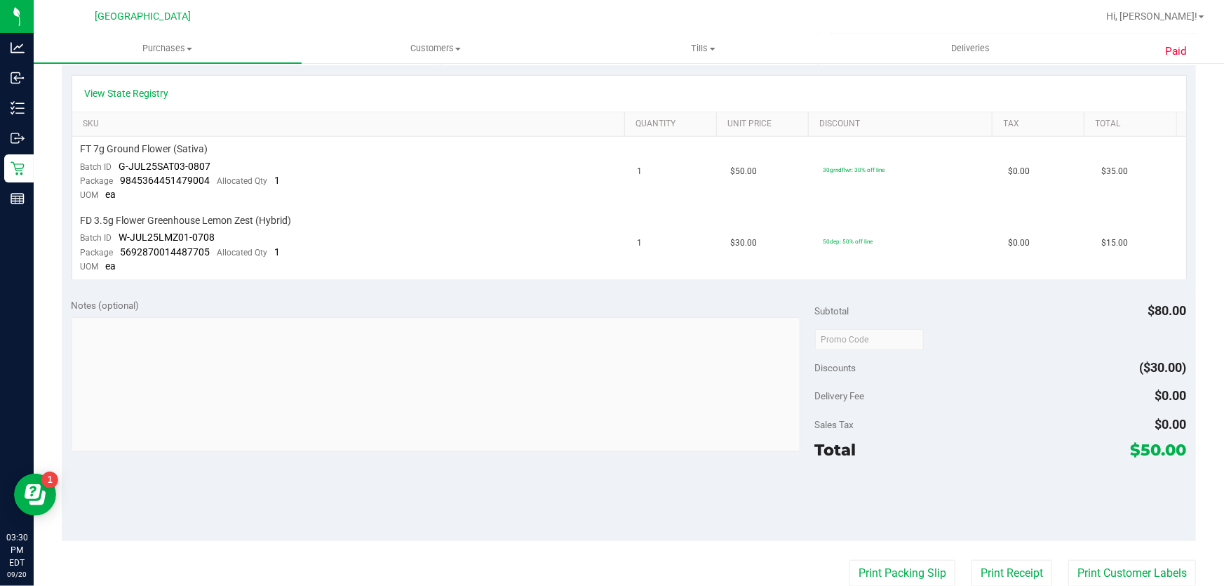
scroll to position [127, 0]
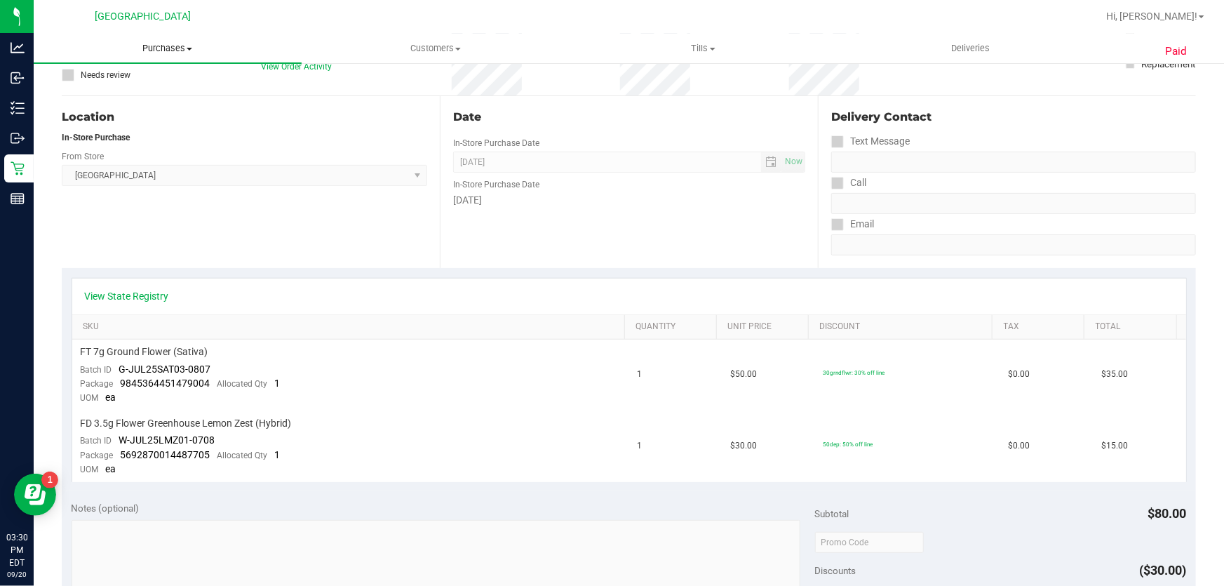
click at [168, 53] on span "Purchases" at bounding box center [168, 48] width 268 height 13
click at [97, 100] on span "Fulfillment" at bounding box center [77, 101] width 87 height 12
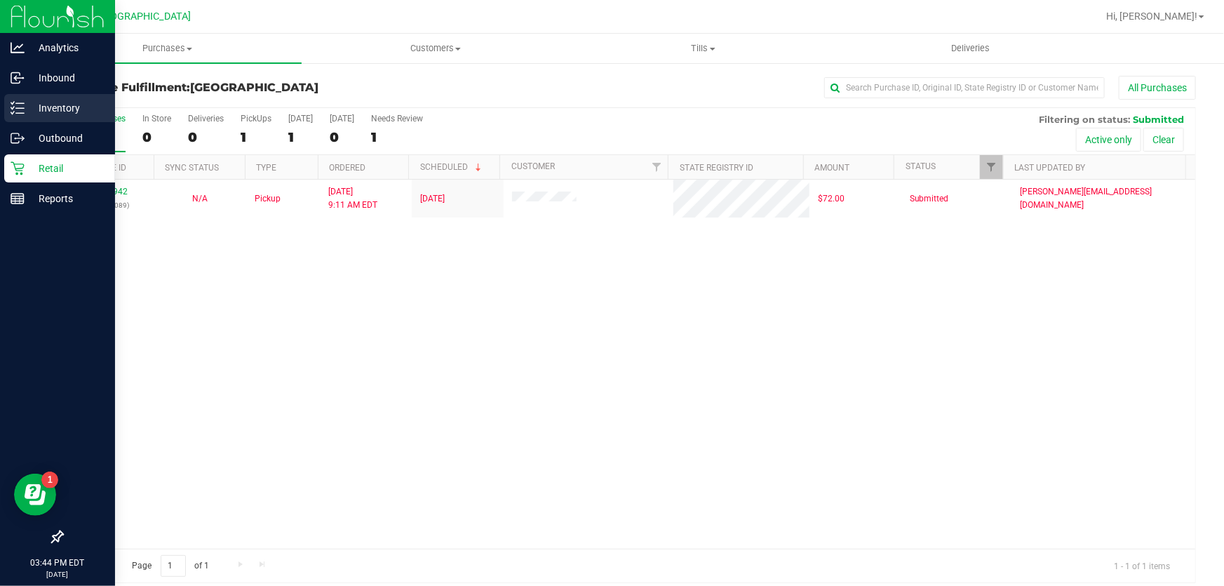
click at [56, 109] on p "Inventory" at bounding box center [67, 108] width 84 height 17
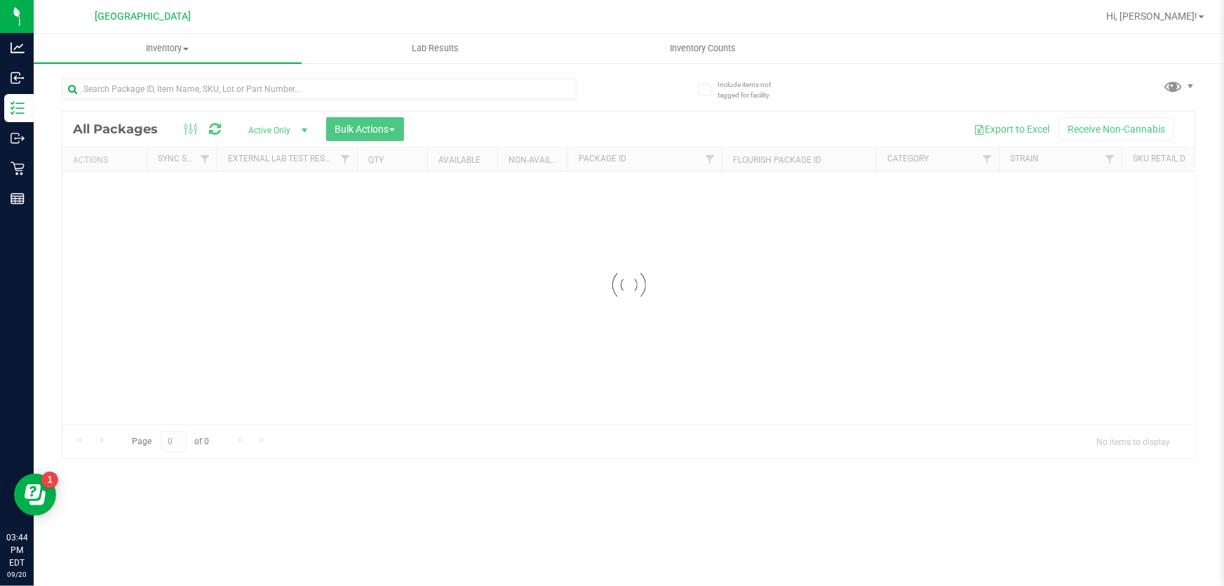
click at [348, 73] on div at bounding box center [345, 88] width 567 height 45
click at [335, 96] on input "text" at bounding box center [319, 89] width 515 height 21
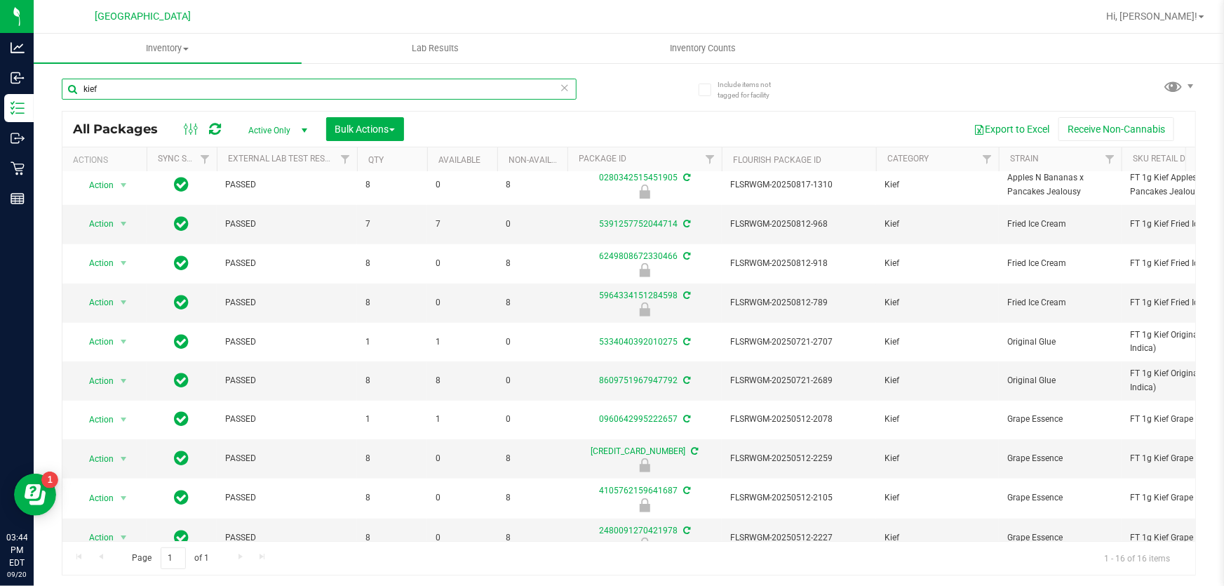
scroll to position [265, 0]
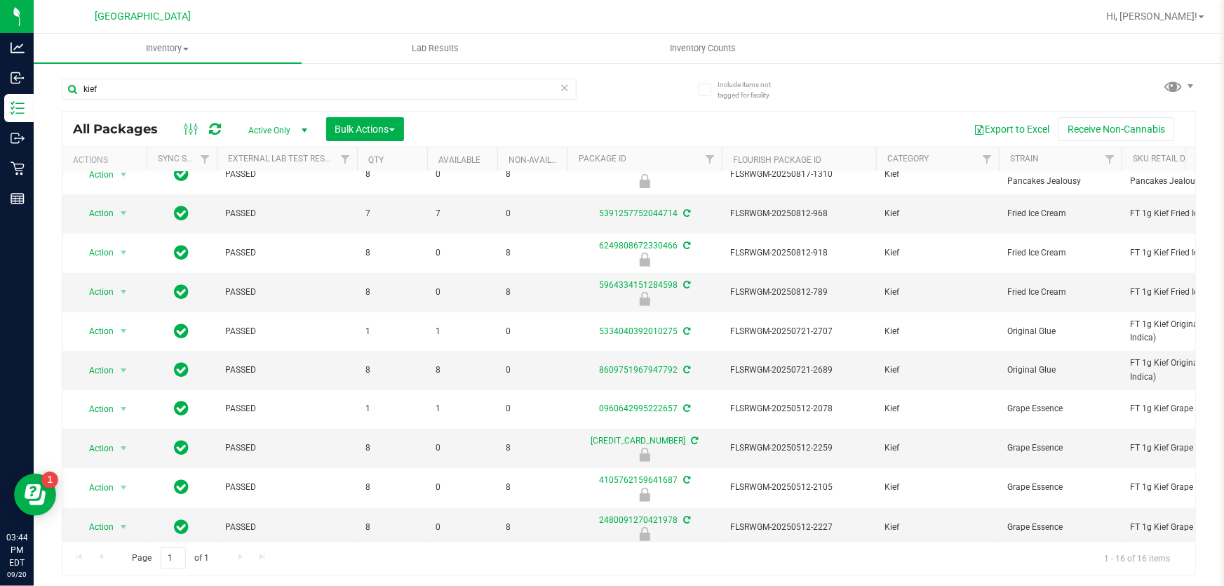
click at [250, 76] on div "kief" at bounding box center [345, 88] width 567 height 45
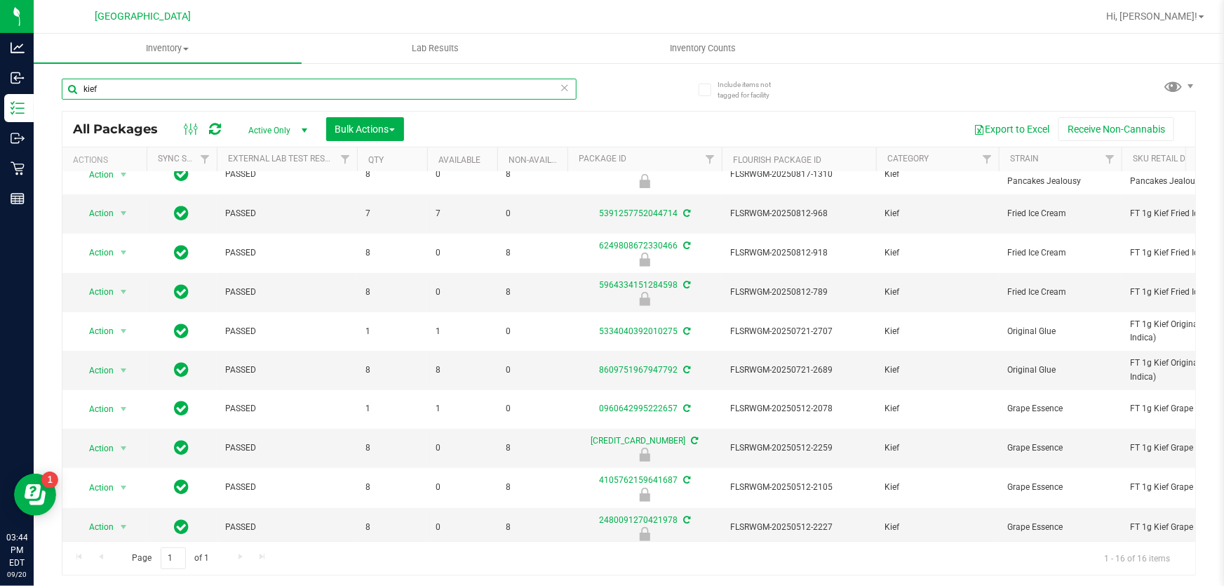
click at [245, 80] on input "kief" at bounding box center [319, 89] width 515 height 21
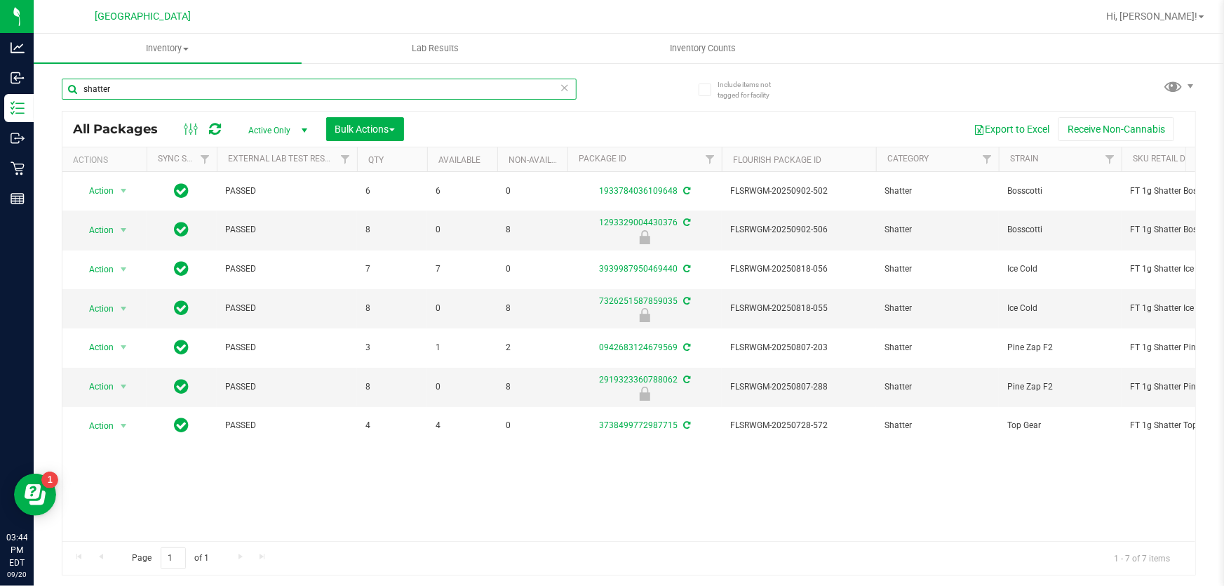
click at [390, 80] on input "shatter" at bounding box center [319, 89] width 515 height 21
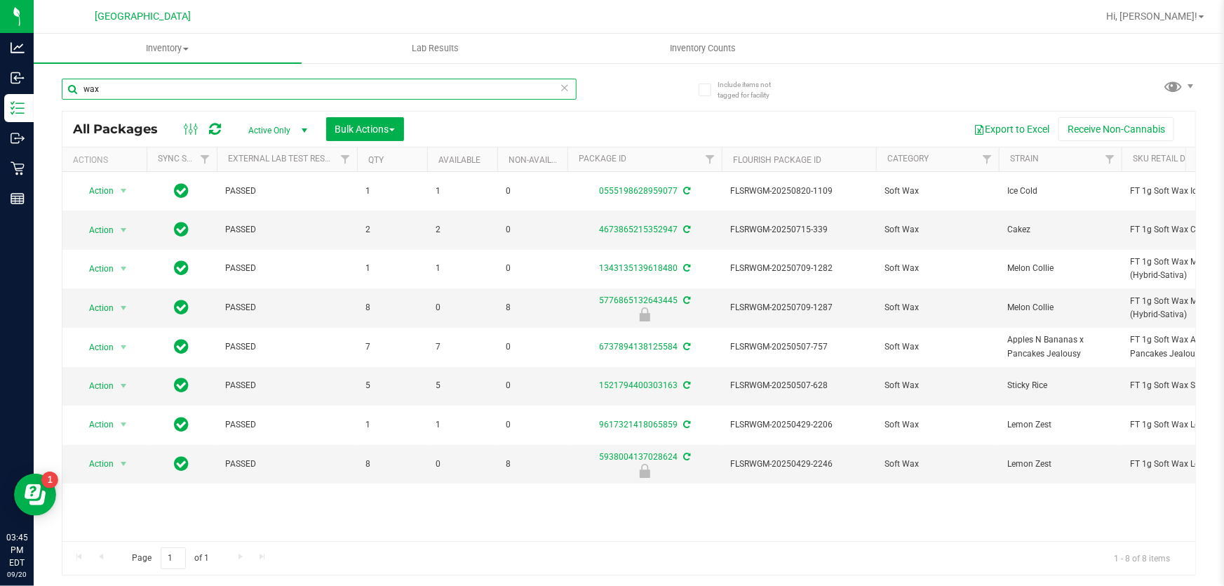
click at [433, 86] on input "wax" at bounding box center [319, 89] width 515 height 21
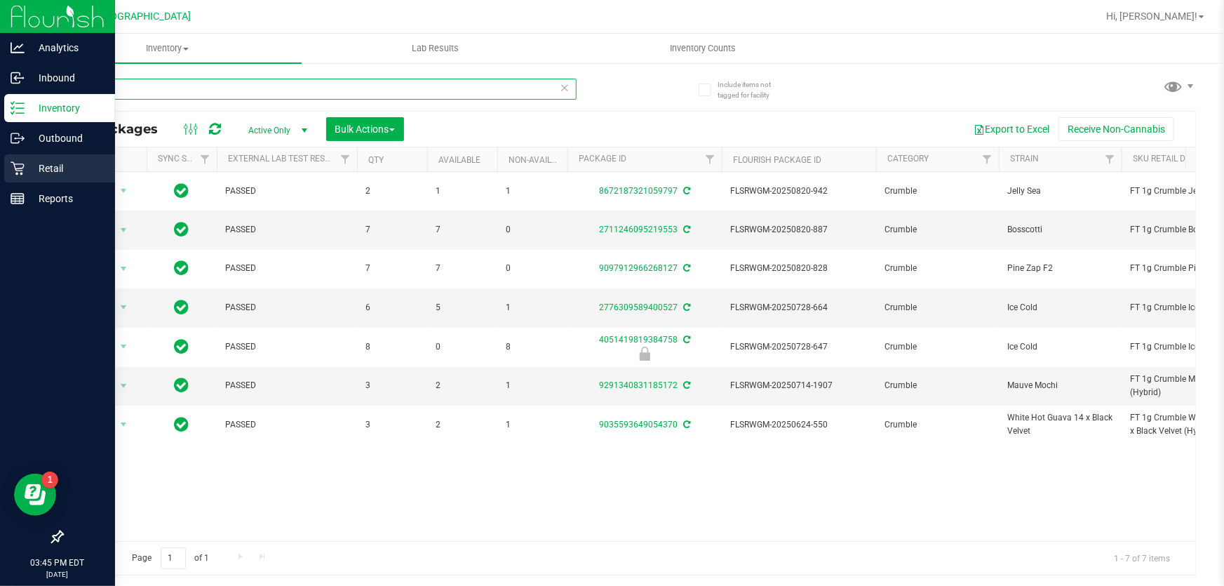
type input "crumble"
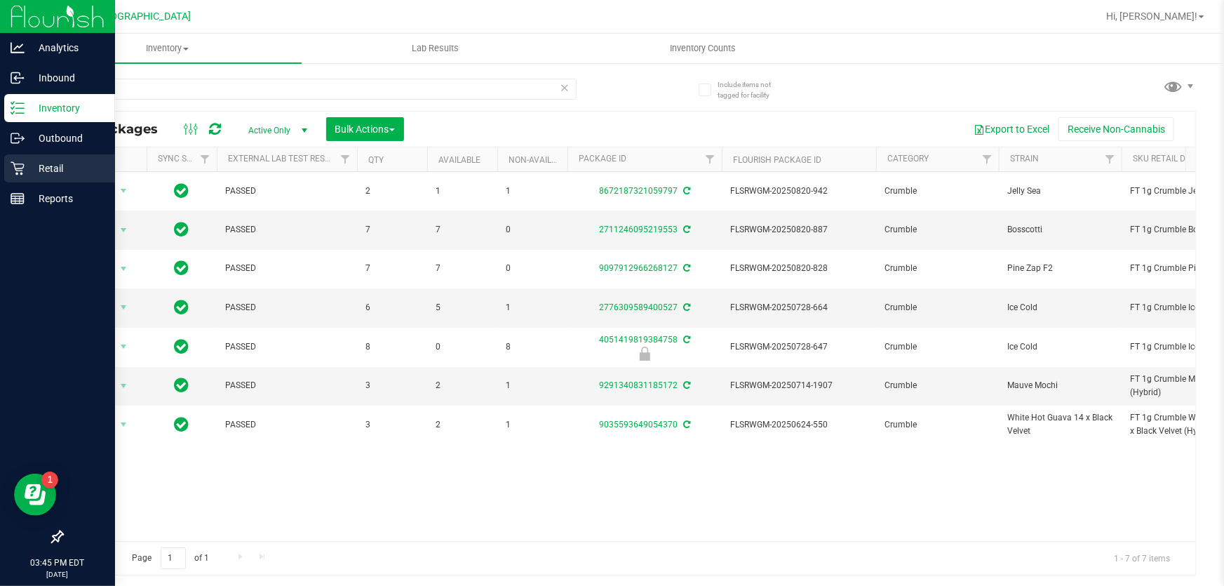
click at [48, 173] on p "Retail" at bounding box center [67, 168] width 84 height 17
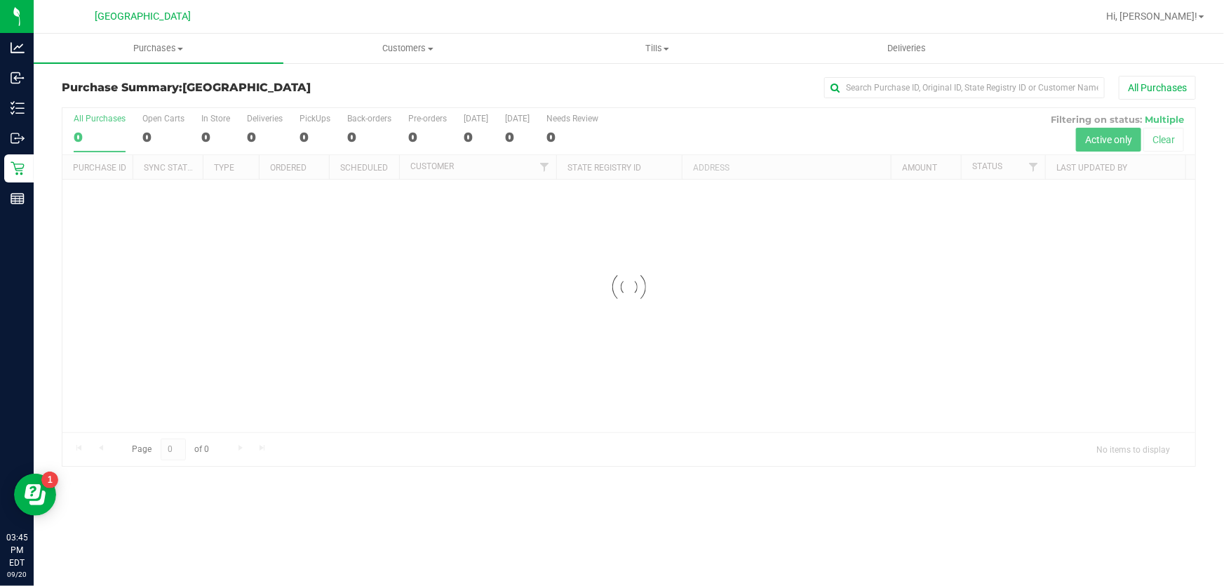
click at [170, 32] on nav "Palm Coast WC Hi, [PERSON_NAME]!" at bounding box center [629, 17] width 1190 height 34
click at [167, 42] on span "Purchases" at bounding box center [159, 48] width 250 height 13
click at [112, 106] on span "Fulfillment" at bounding box center [77, 101] width 87 height 12
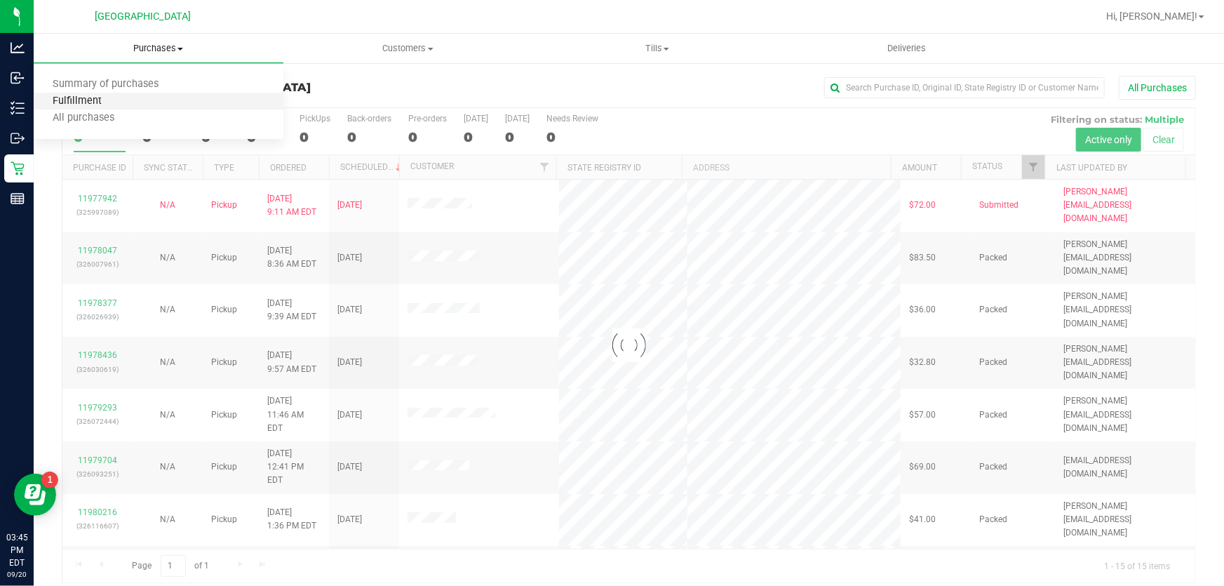
click at [112, 106] on span "Fulfillment" at bounding box center [77, 101] width 87 height 12
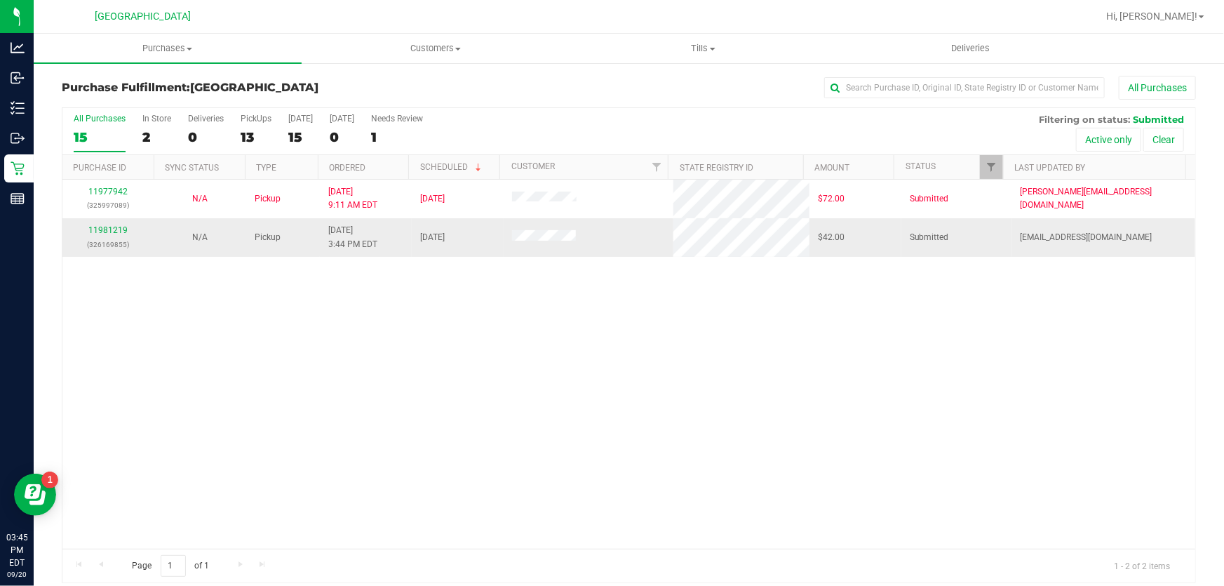
click at [122, 238] on p "(326169855)" at bounding box center [108, 244] width 75 height 13
click at [121, 229] on link "11981219" at bounding box center [107, 230] width 39 height 10
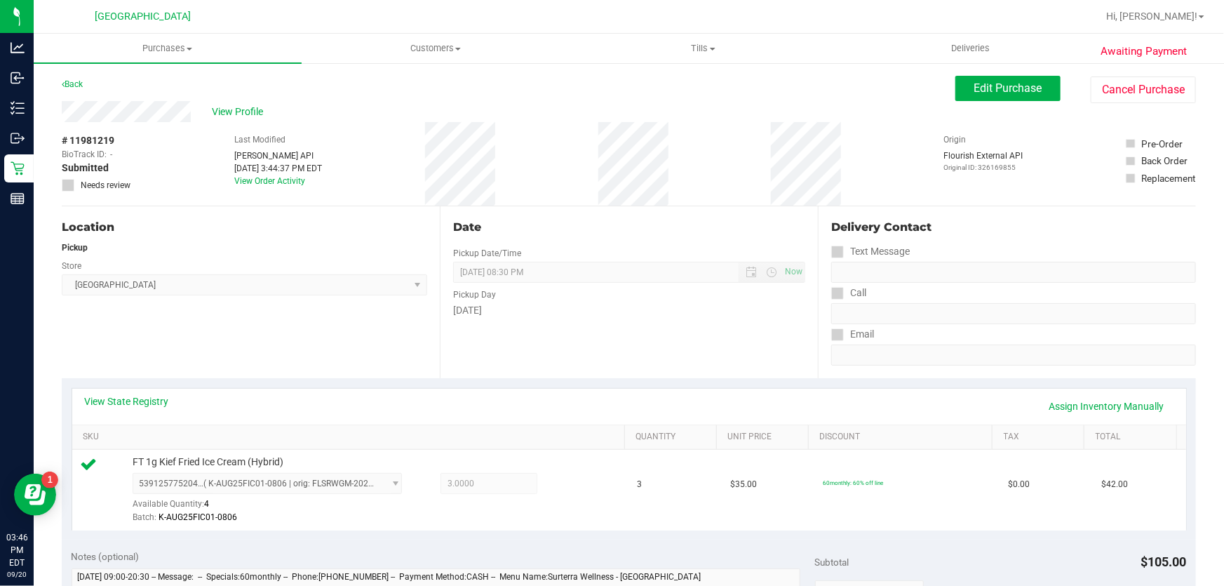
scroll to position [446, 0]
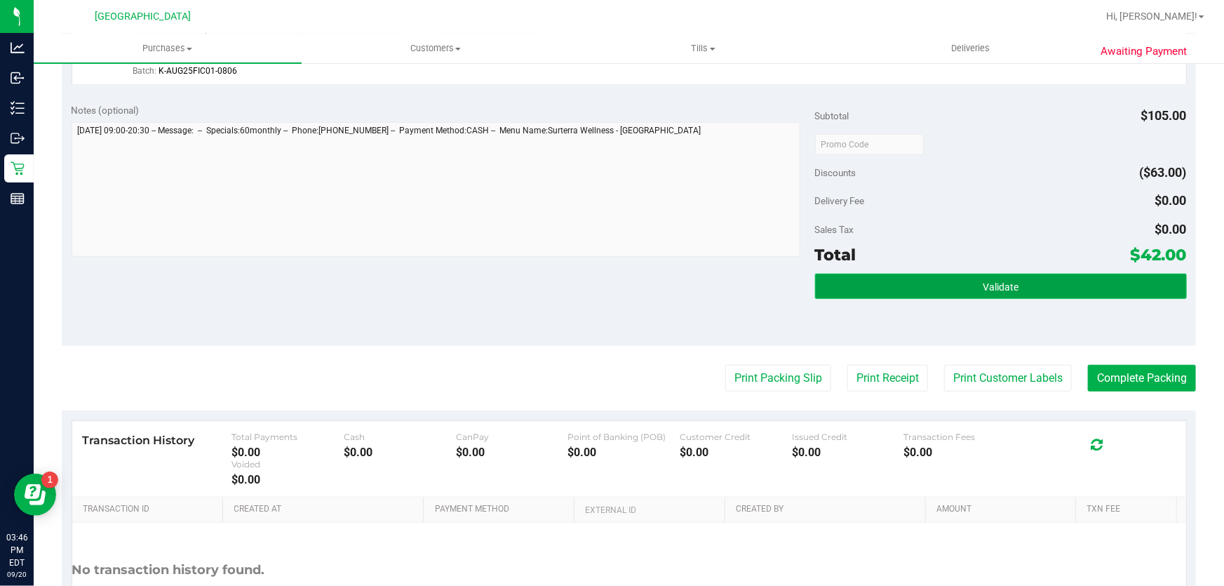
click at [895, 290] on button "Validate" at bounding box center [1001, 286] width 372 height 25
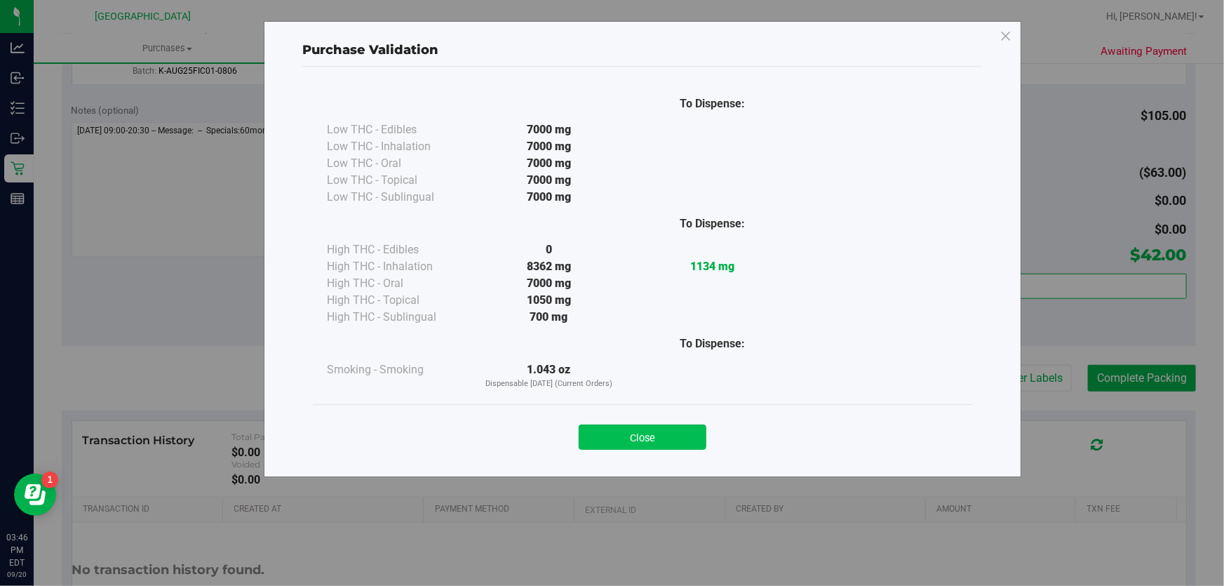
click at [661, 440] on button "Close" at bounding box center [643, 436] width 128 height 25
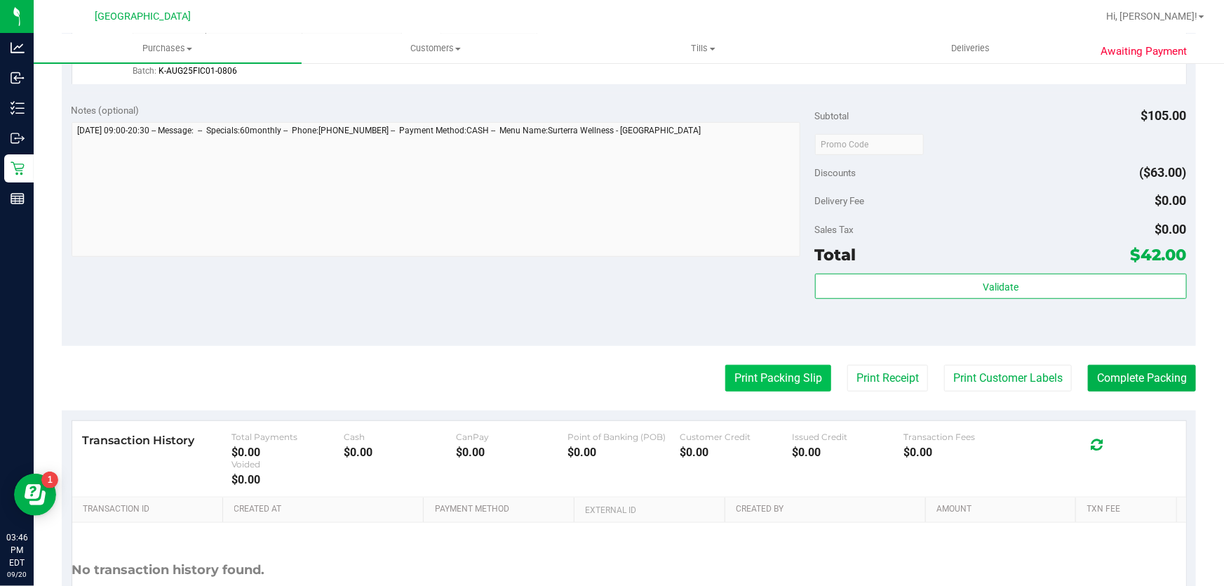
click at [758, 375] on button "Print Packing Slip" at bounding box center [778, 378] width 106 height 27
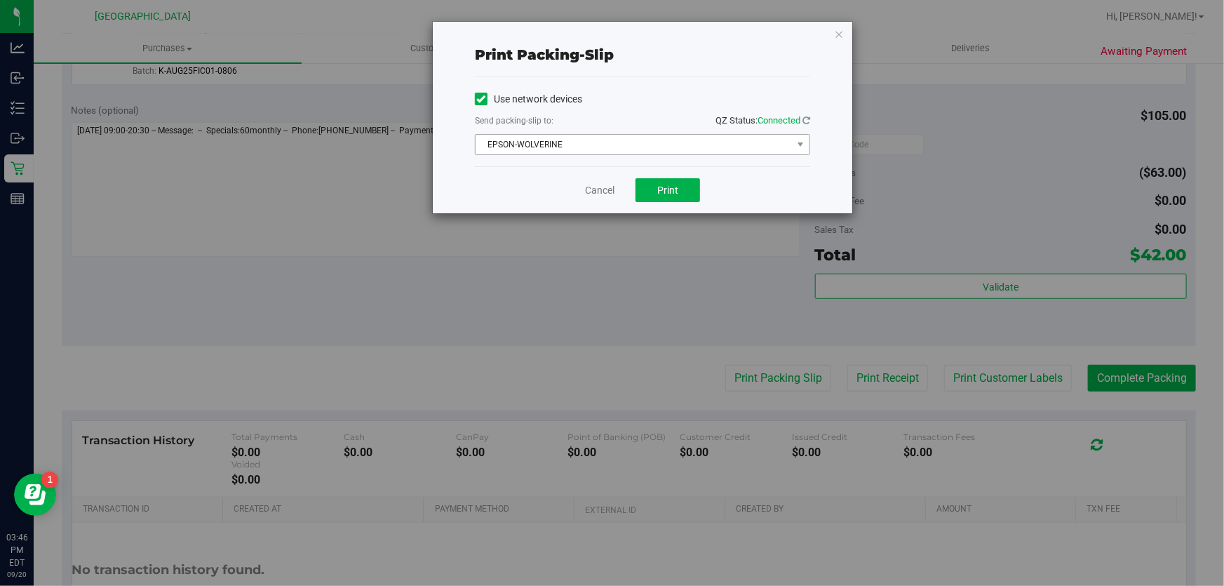
click at [662, 135] on span "EPSON-WOLVERINE" at bounding box center [634, 145] width 316 height 20
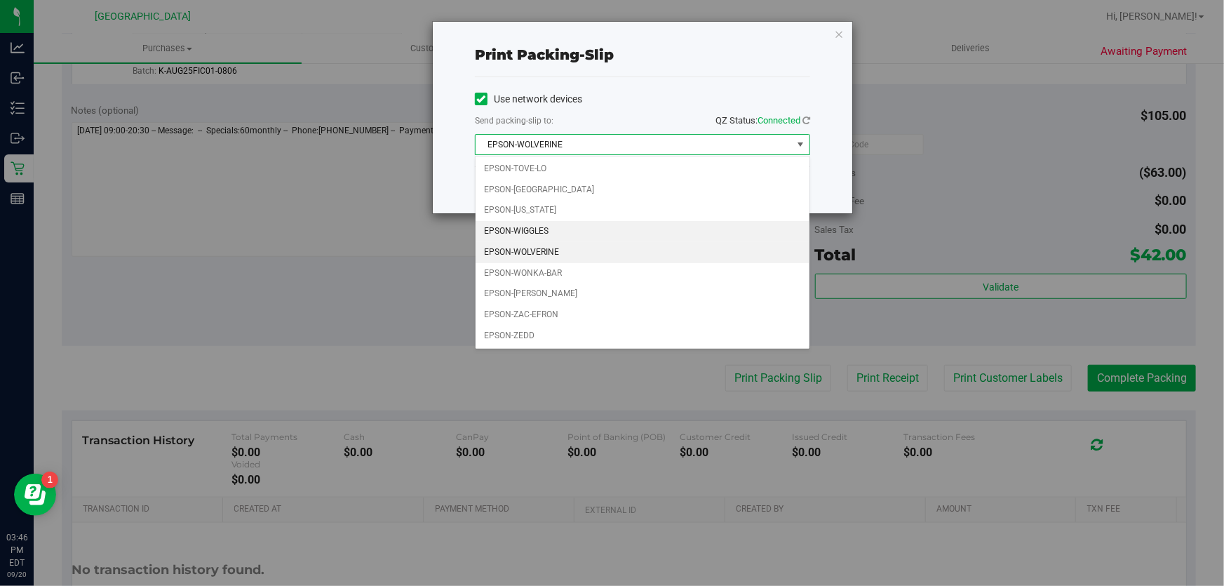
click at [547, 228] on li "EPSON-WIGGLES" at bounding box center [643, 231] width 334 height 21
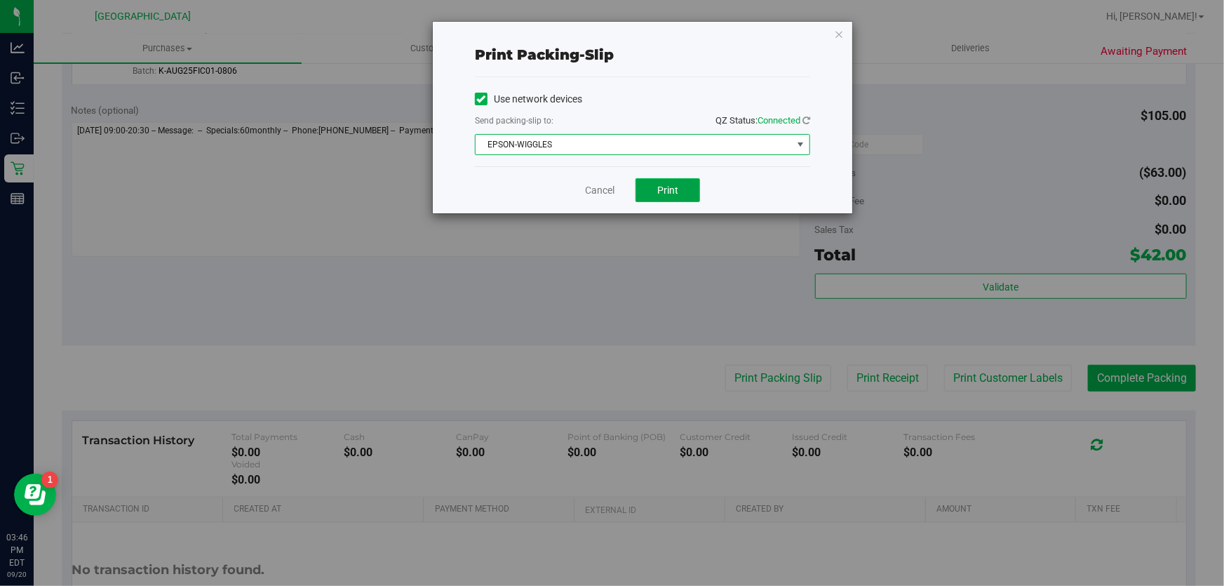
click at [655, 199] on button "Print" at bounding box center [667, 190] width 65 height 24
click at [660, 191] on span "Print" at bounding box center [667, 189] width 21 height 11
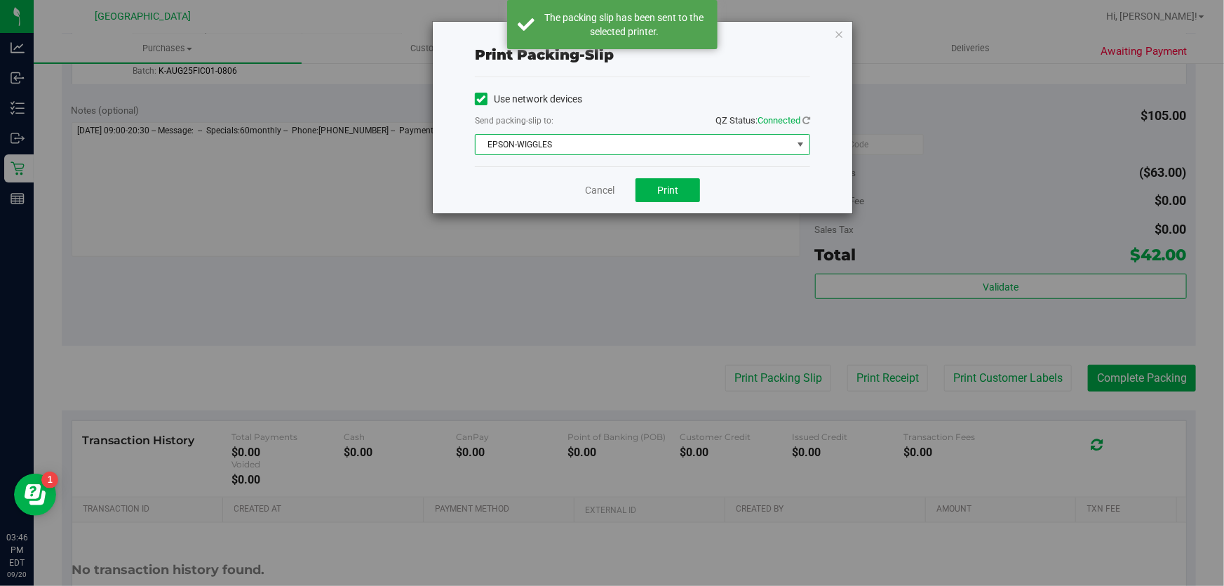
click at [790, 144] on span "EPSON-WIGGLES" at bounding box center [634, 145] width 316 height 20
click at [840, 34] on icon "button" at bounding box center [839, 33] width 10 height 17
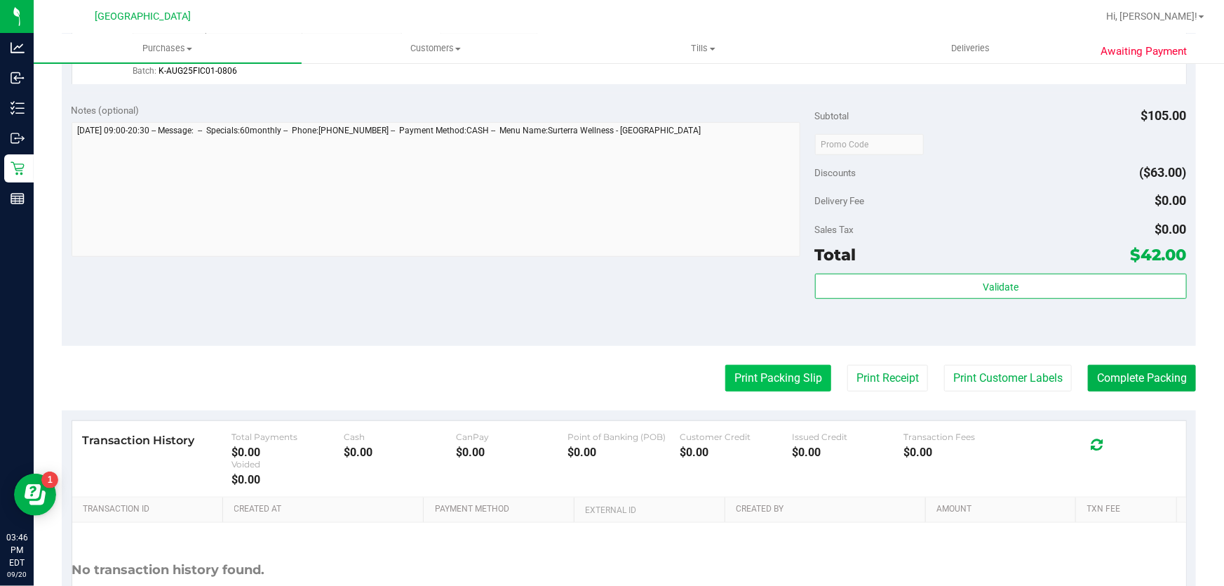
click at [790, 370] on button "Print Packing Slip" at bounding box center [778, 378] width 106 height 27
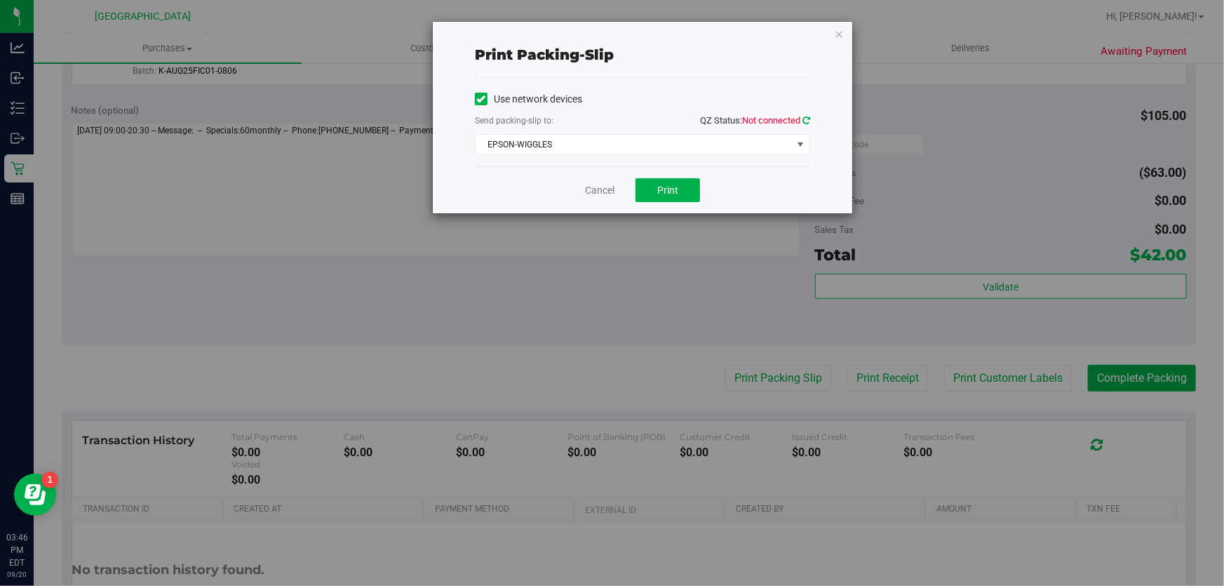
click at [804, 119] on icon at bounding box center [806, 120] width 8 height 9
click at [654, 192] on button "Print" at bounding box center [667, 190] width 65 height 24
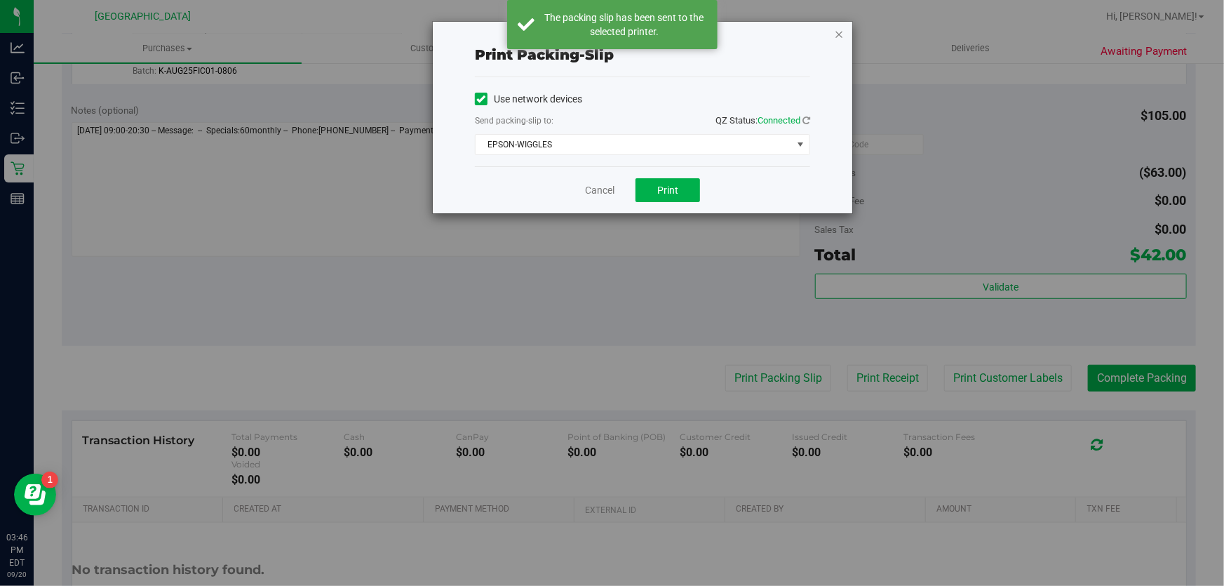
click at [837, 35] on icon "button" at bounding box center [839, 33] width 10 height 17
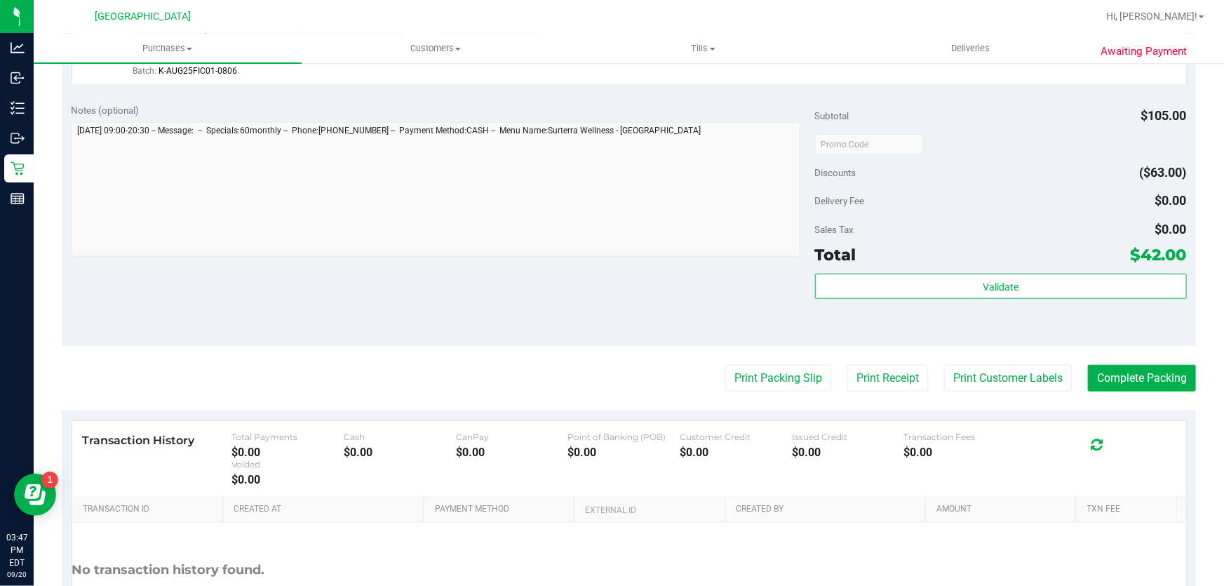
click at [920, 302] on div "Validate" at bounding box center [1001, 305] width 372 height 63
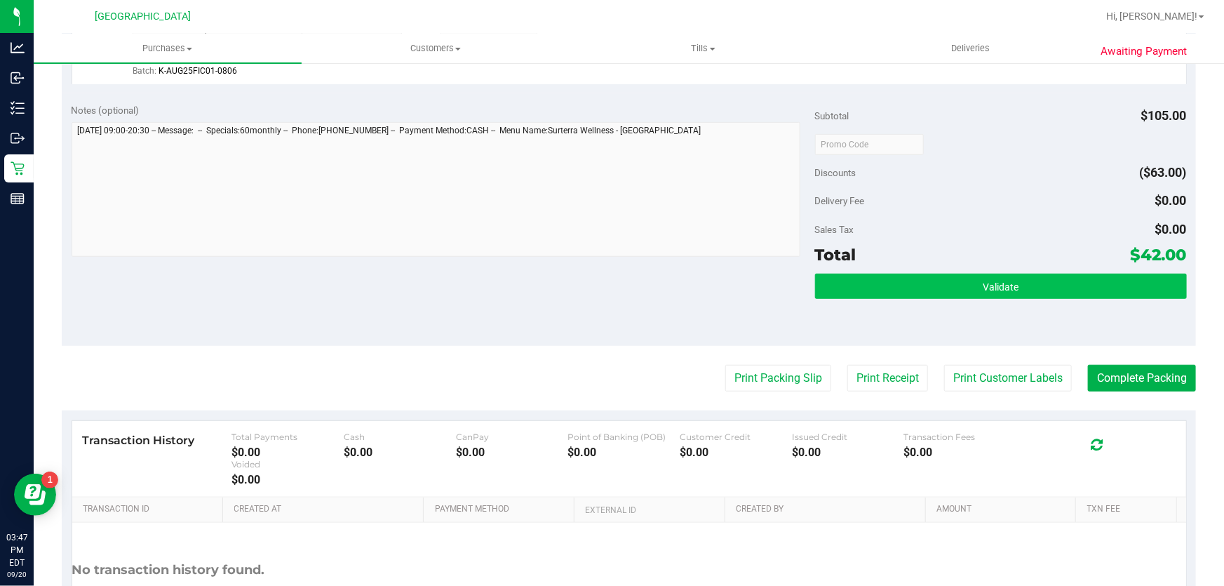
drag, startPoint x: 920, startPoint y: 302, endPoint x: 936, endPoint y: 287, distance: 22.4
click at [920, 299] on div "Validate" at bounding box center [1001, 305] width 372 height 63
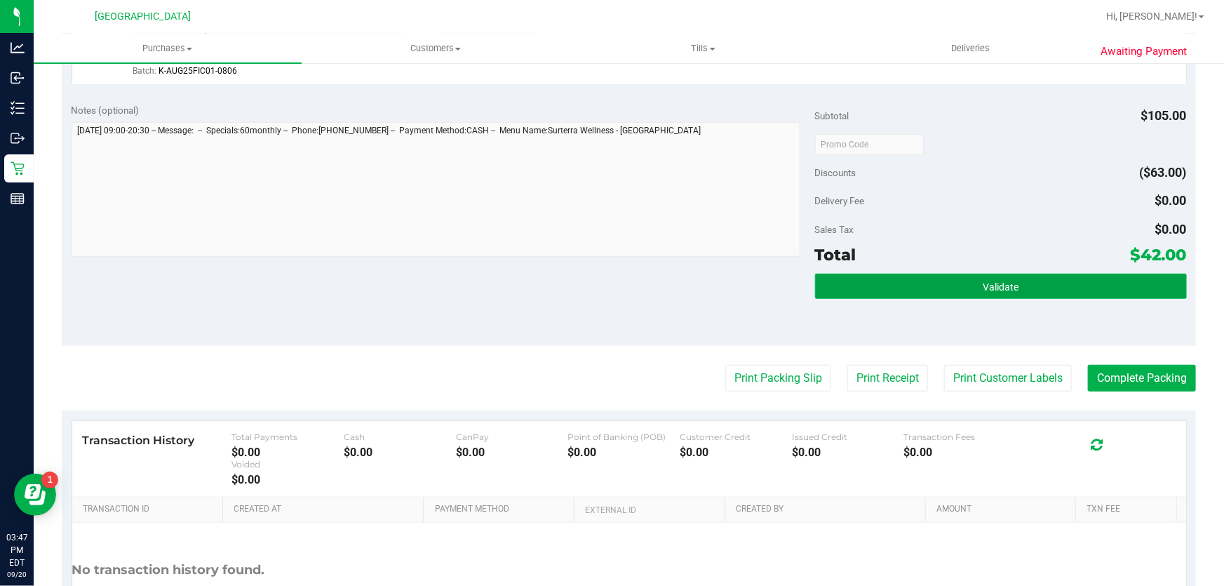
click at [956, 274] on button "Validate" at bounding box center [1001, 286] width 372 height 25
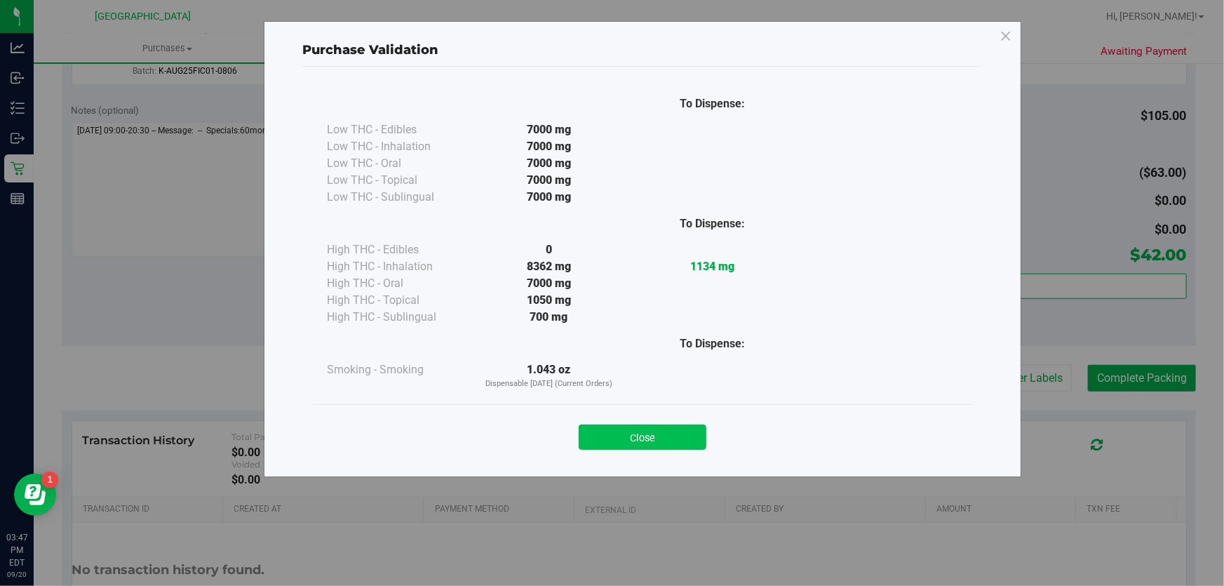
click at [695, 438] on button "Close" at bounding box center [643, 436] width 128 height 25
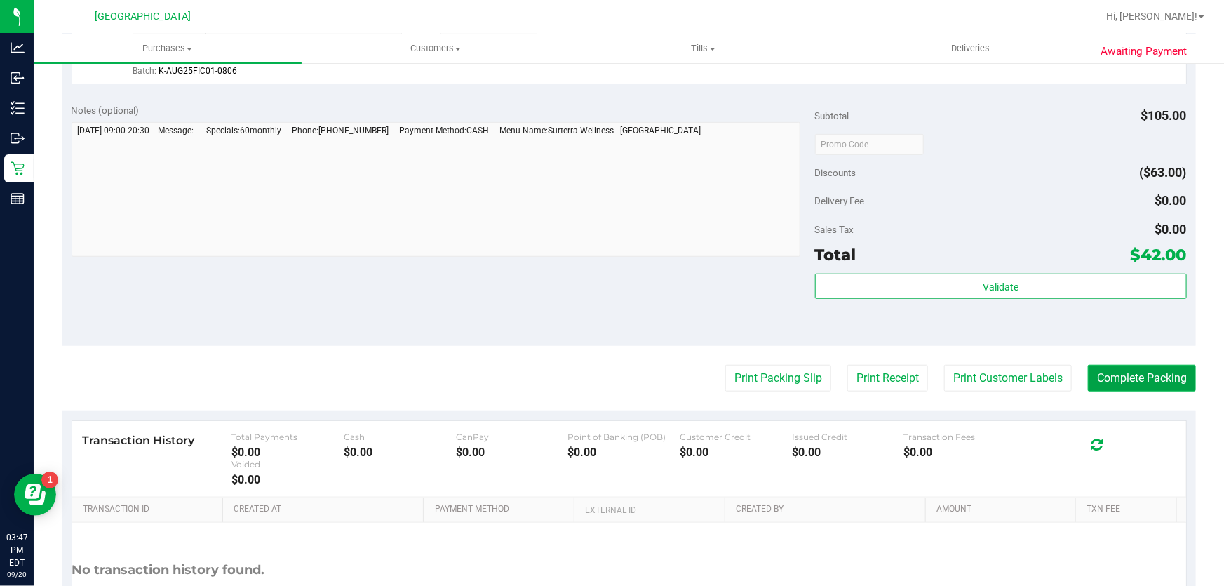
click at [1148, 372] on button "Complete Packing" at bounding box center [1142, 378] width 108 height 27
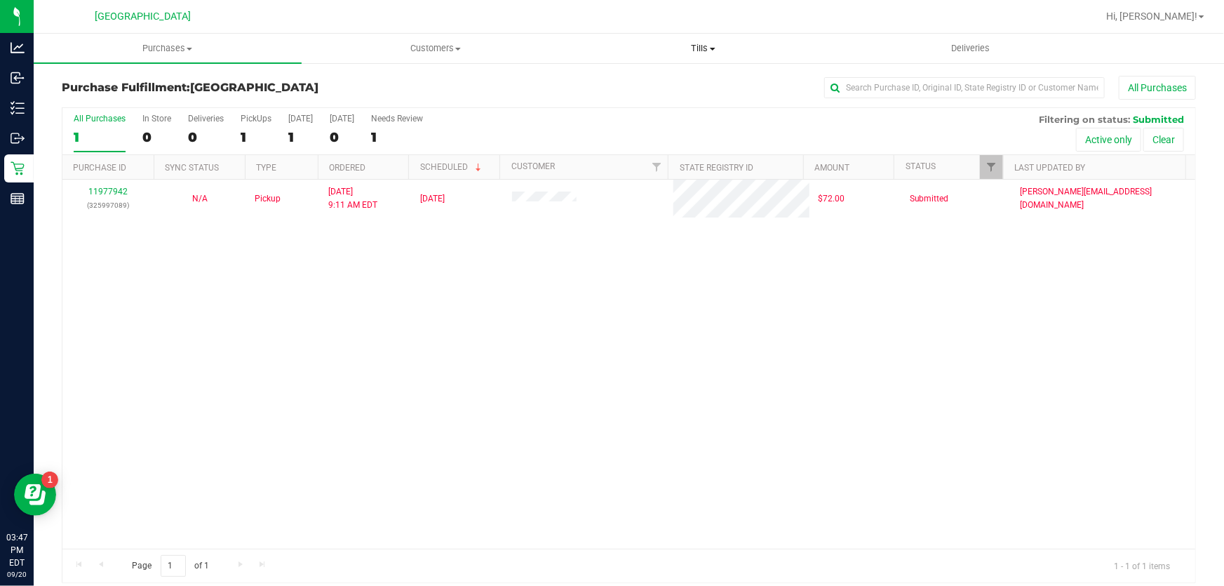
click at [722, 43] on span "Tills" at bounding box center [703, 48] width 267 height 13
click at [627, 89] on span "Manage tills" at bounding box center [617, 85] width 95 height 12
